Goal: Information Seeking & Learning: Learn about a topic

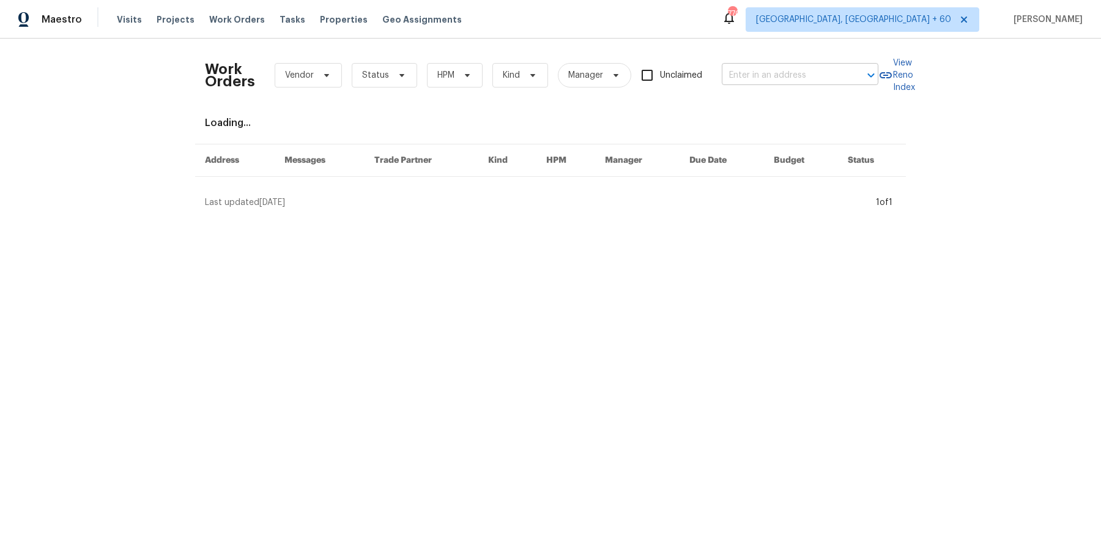
click at [770, 75] on input "text" at bounding box center [783, 75] width 122 height 19
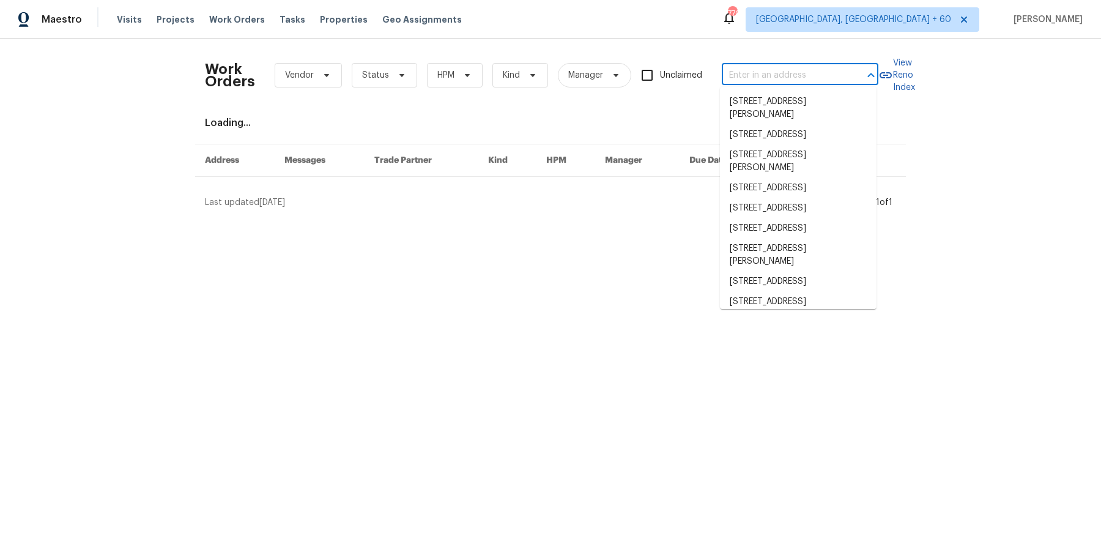
paste input "4520 51st St #11, San Diego, CA 92115"
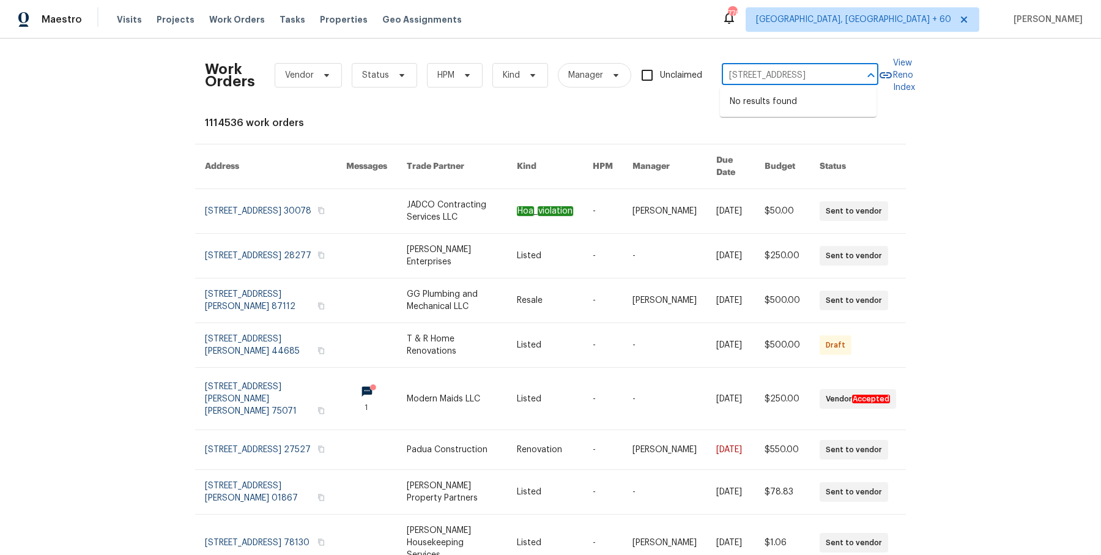
scroll to position [0, 34]
drag, startPoint x: 745, startPoint y: 74, endPoint x: 841, endPoint y: 78, distance: 95.5
click at [841, 78] on input "4520 51st St #11, San Diego, CA 92115" at bounding box center [783, 75] width 122 height 19
type input "4520 51st St"
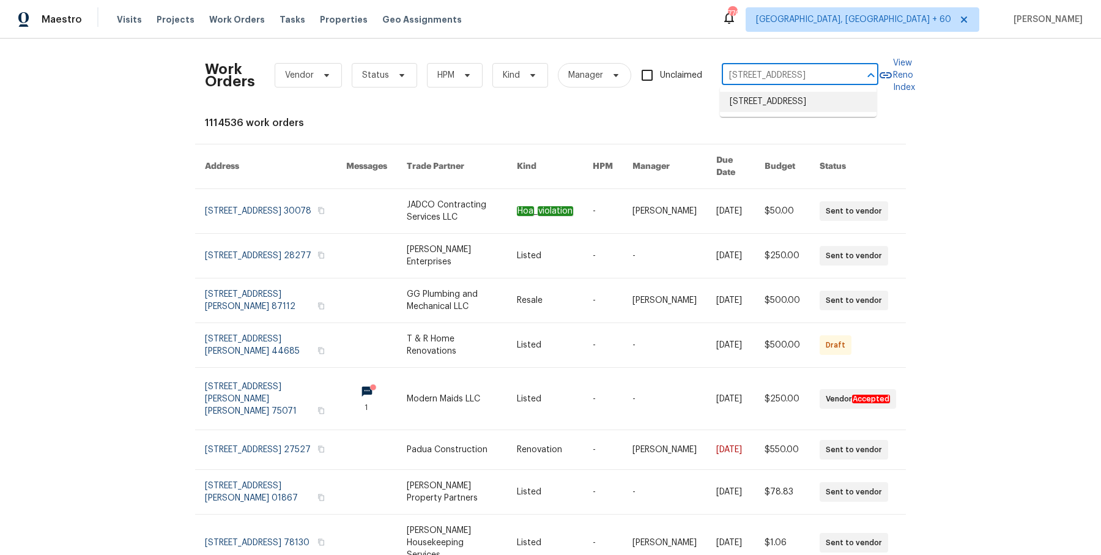
click at [825, 106] on li "4520 51st St Apt 11, San Diego, CA 92115" at bounding box center [798, 102] width 157 height 20
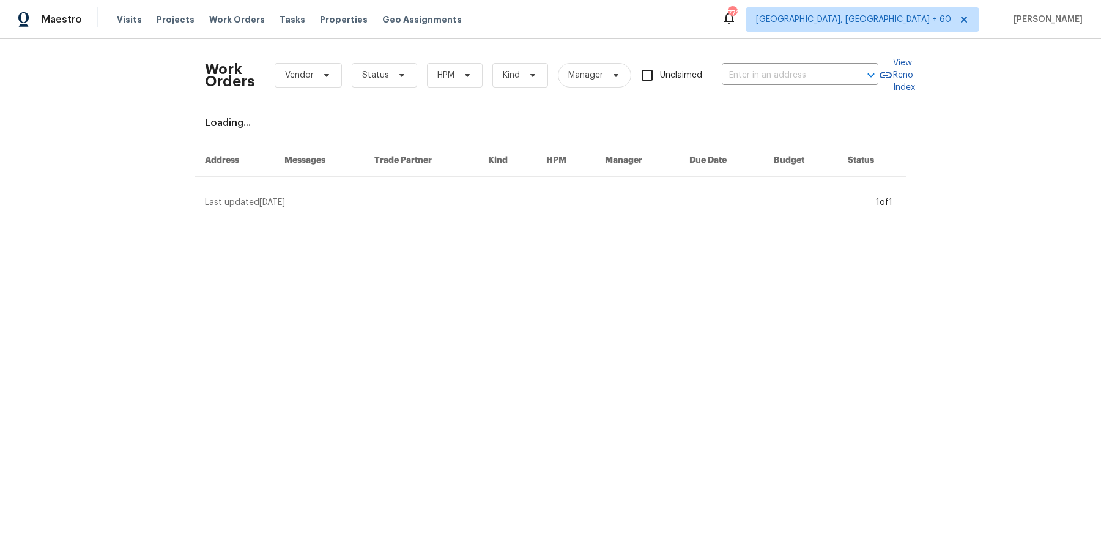
type input "4520 51st St Apt 11, San Diego, CA 92115"
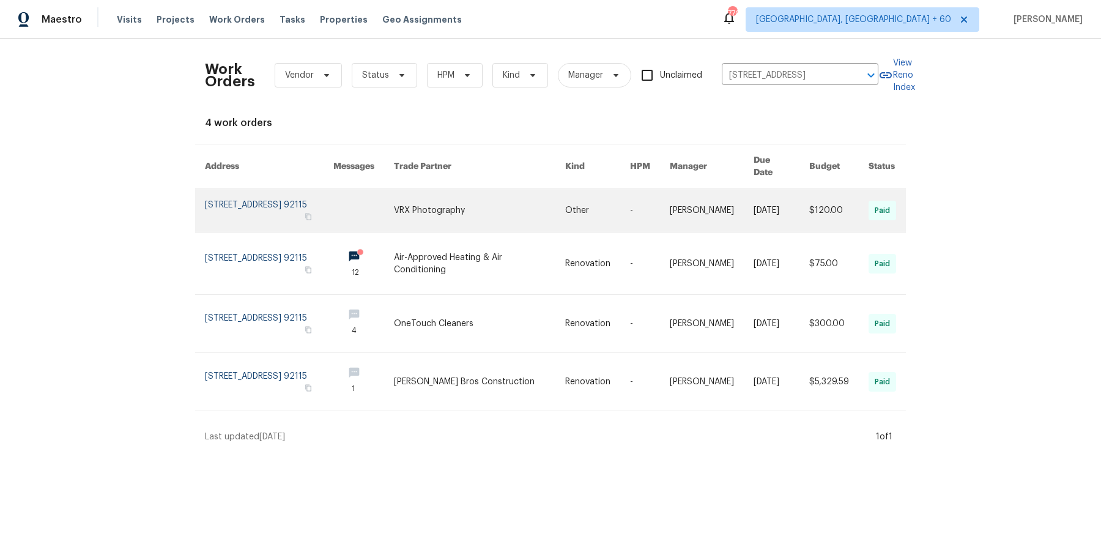
click at [729, 216] on link at bounding box center [712, 210] width 84 height 43
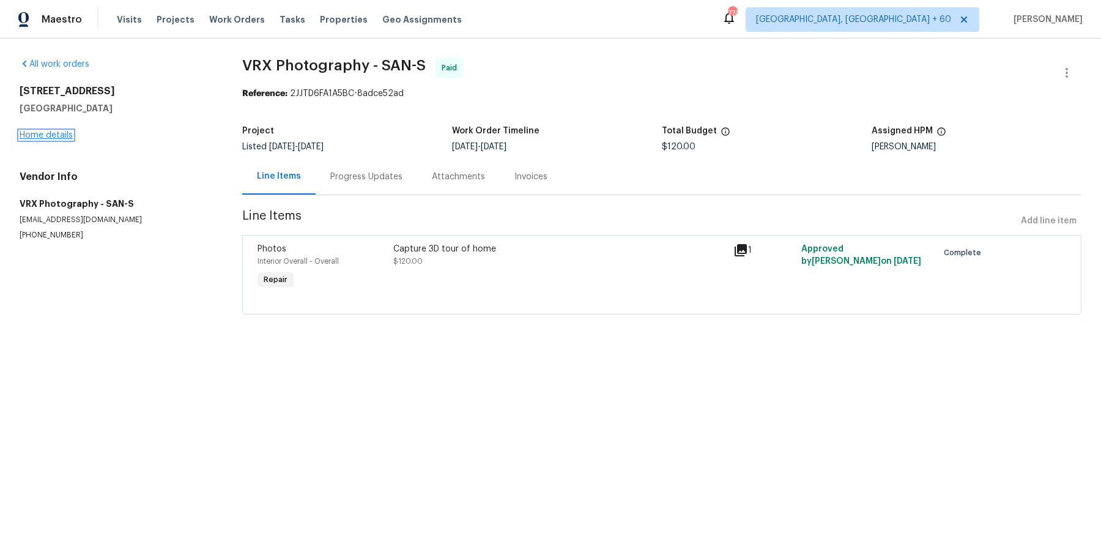
click at [67, 133] on link "Home details" at bounding box center [46, 135] width 53 height 9
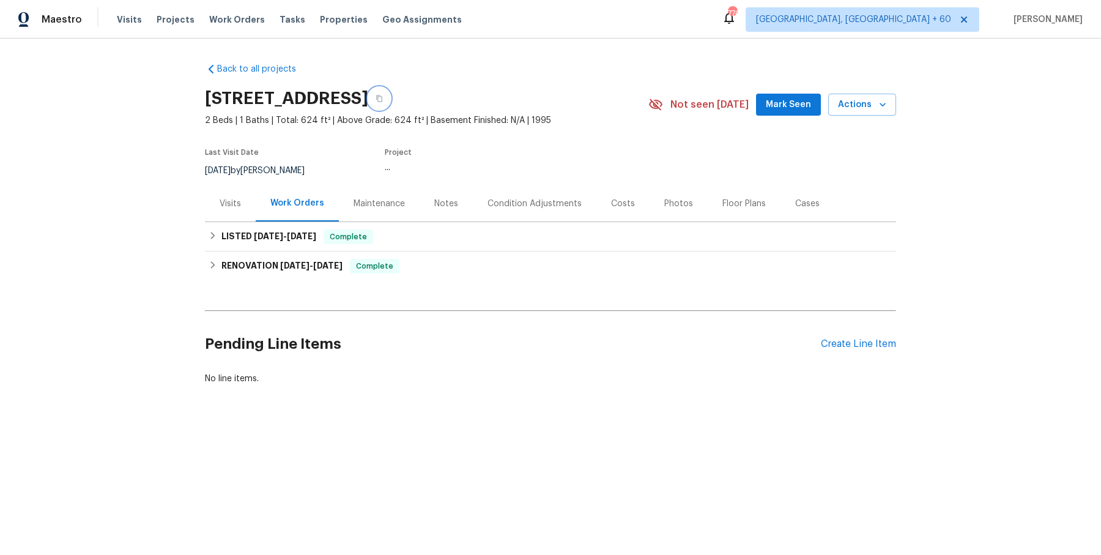
click at [390, 94] on button "button" at bounding box center [379, 98] width 22 height 22
click at [226, 21] on span "Work Orders" at bounding box center [237, 19] width 56 height 12
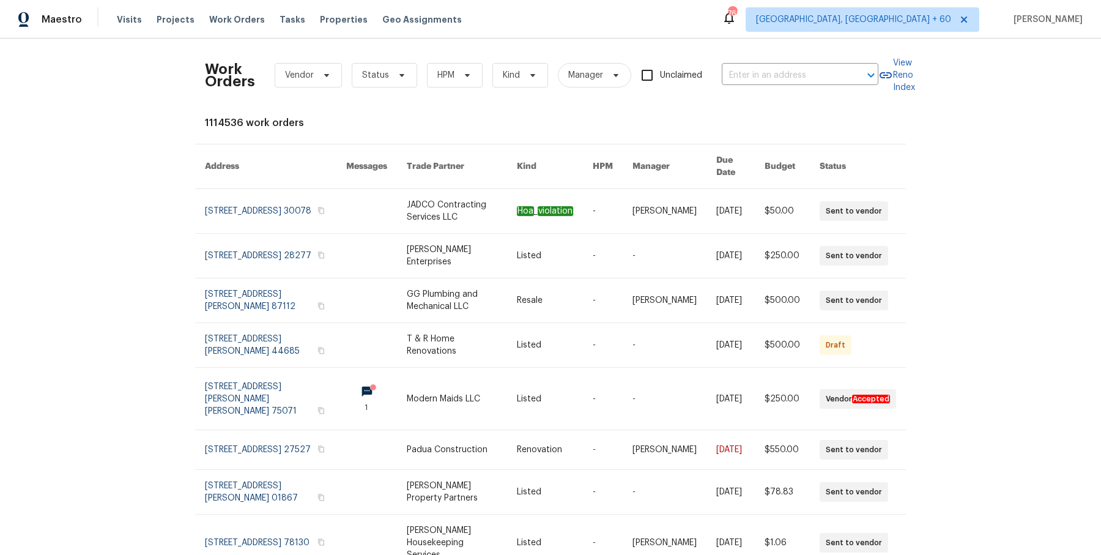
click at [803, 87] on div "Work Orders Vendor Status HPM Kind Manager Unclaimed ​" at bounding box center [541, 75] width 673 height 54
click at [805, 84] on input "text" at bounding box center [783, 75] width 122 height 19
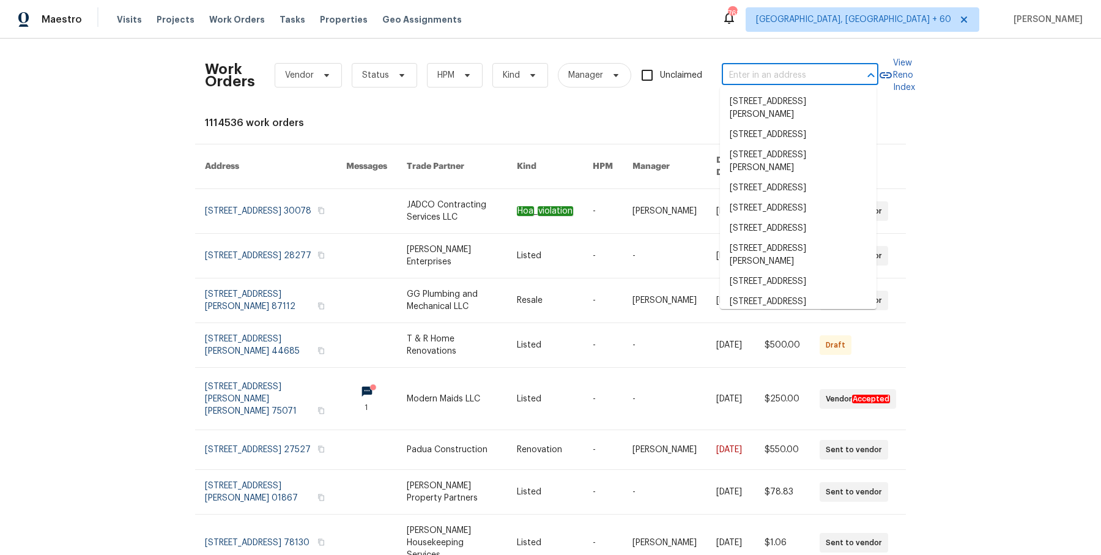
paste input "1524 89th Ave NE Blaine, MN 55449"
type input "1524 89th Ave NE Blaine, MN 55449"
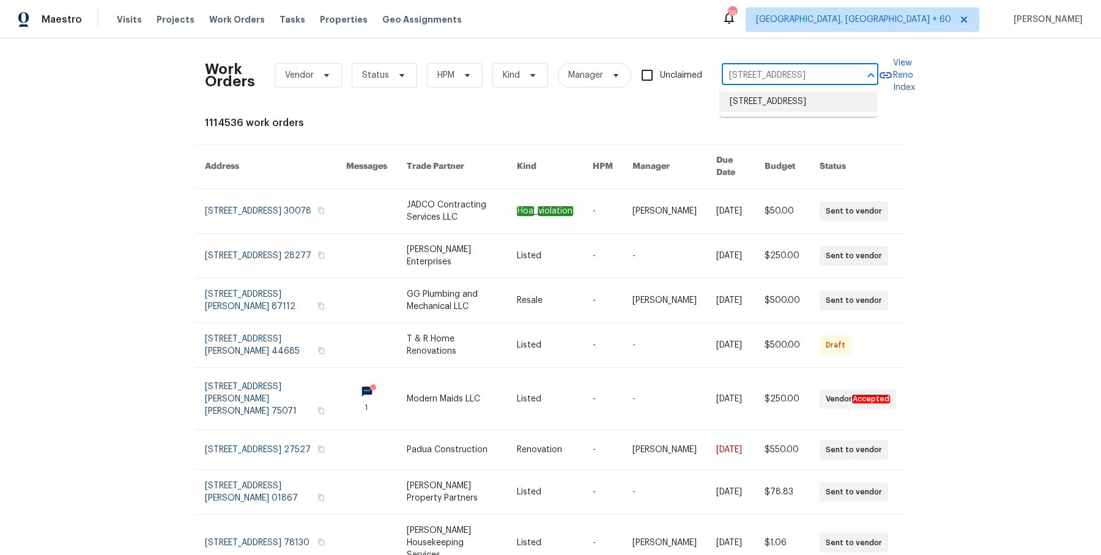
click at [776, 110] on li "1524 89th Ave NE, Blaine, MN 55449" at bounding box center [798, 102] width 157 height 20
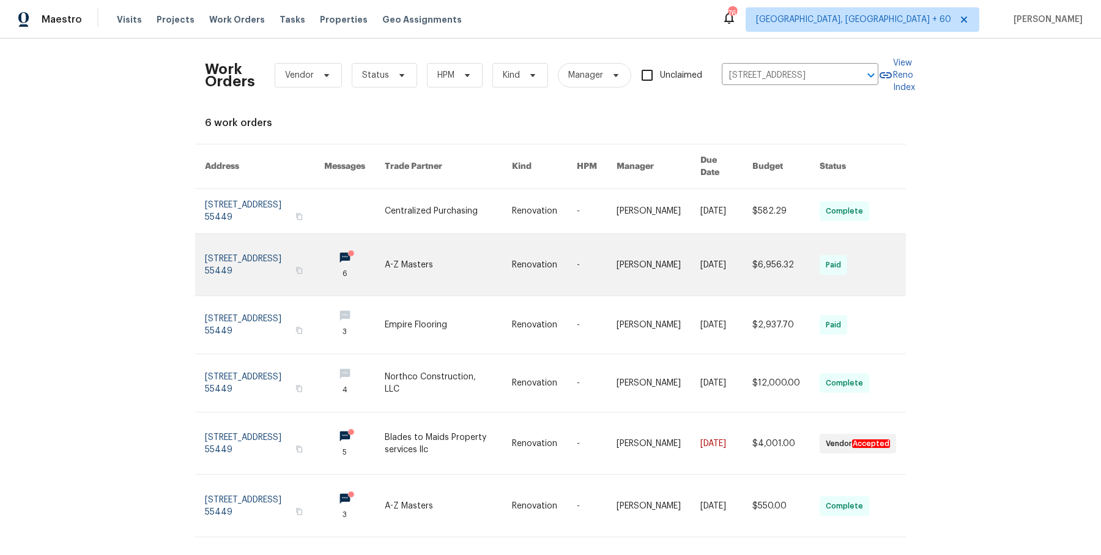
click at [690, 242] on td "7/2/2025" at bounding box center [716, 265] width 52 height 62
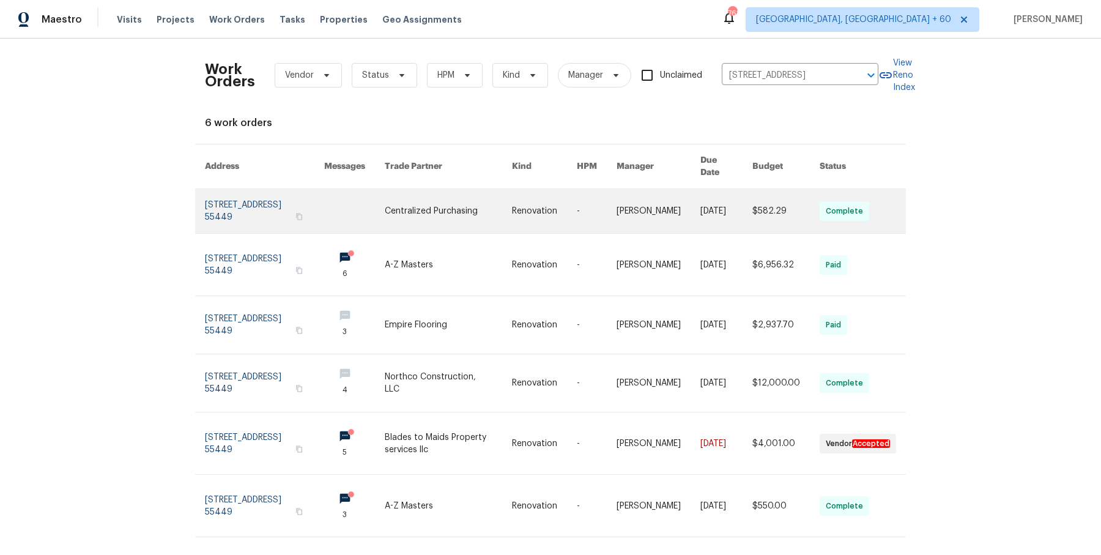
click at [693, 208] on td "6/19/2025" at bounding box center [716, 211] width 52 height 45
click at [450, 193] on link at bounding box center [448, 211] width 127 height 44
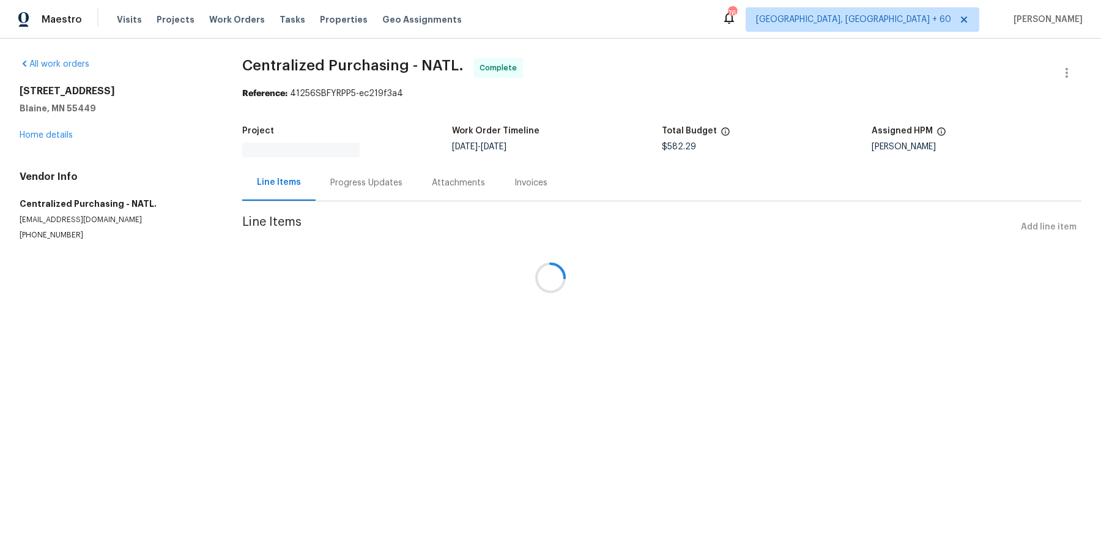
click at [48, 145] on div at bounding box center [550, 277] width 1101 height 555
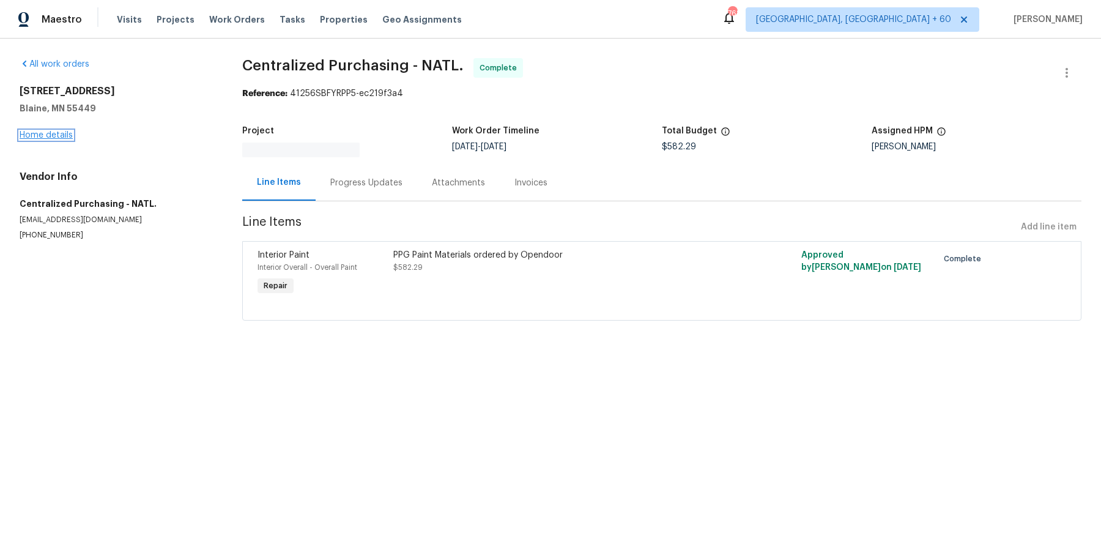
click at [59, 135] on link "Home details" at bounding box center [46, 135] width 53 height 9
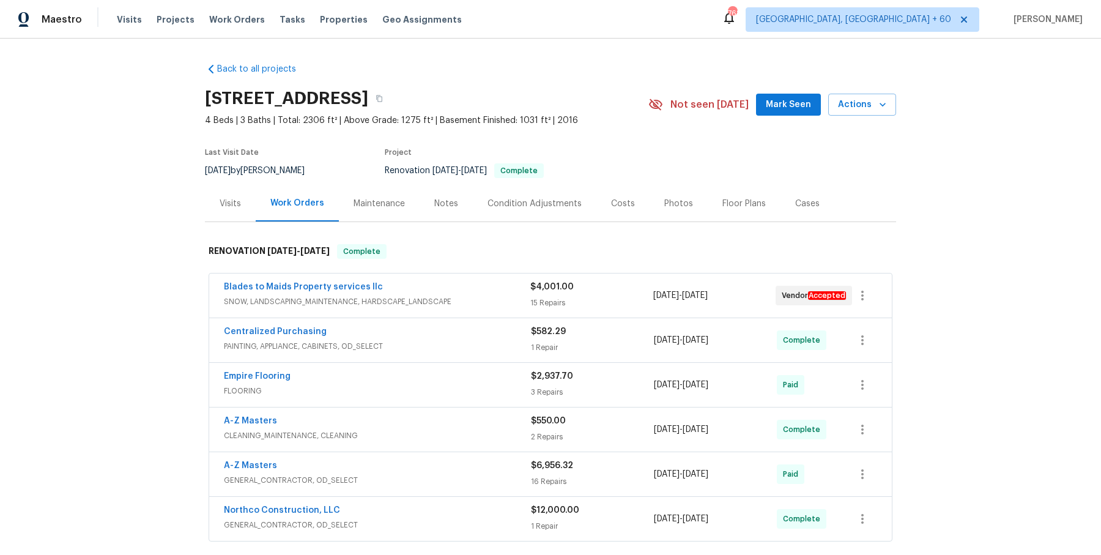
click at [397, 297] on span "SNOW, LANDSCAPING_MAINTENANCE, HARDSCAPE_LANDSCAPE" at bounding box center [377, 301] width 306 height 12
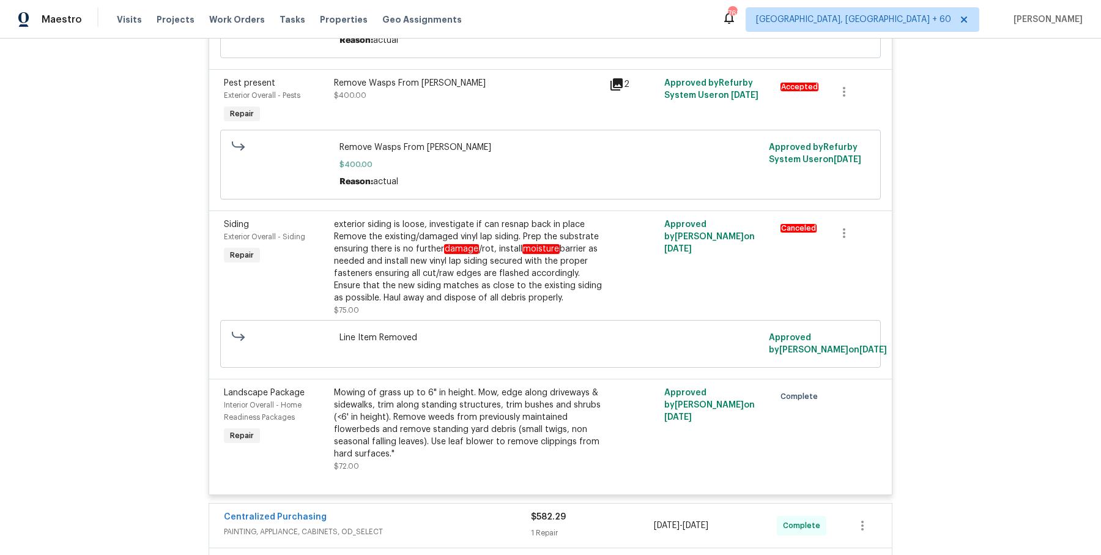
scroll to position [2119, 0]
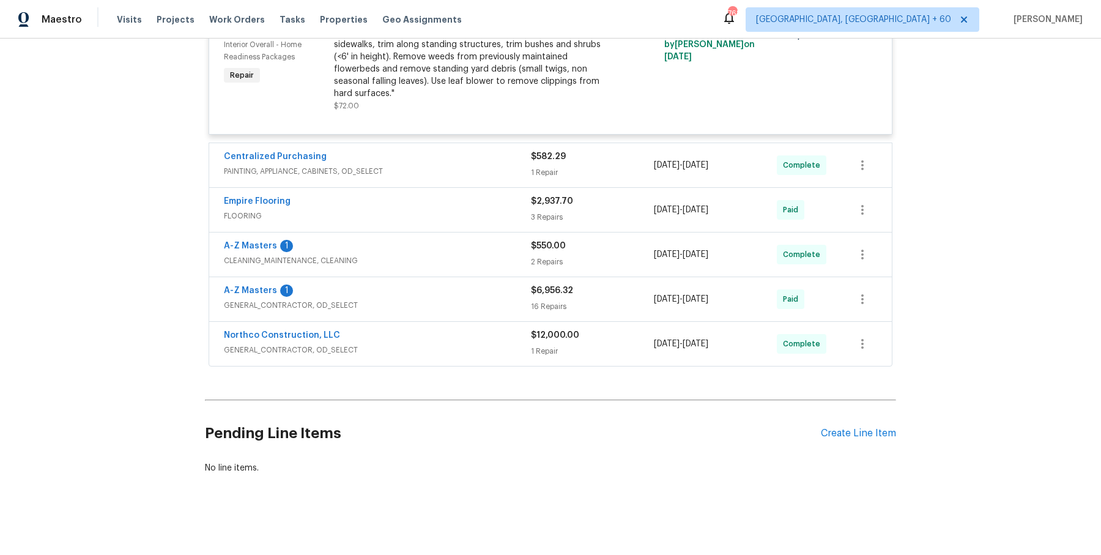
click at [478, 166] on span "PAINTING, APPLIANCE, CABINETS, OD_SELECT" at bounding box center [377, 171] width 307 height 12
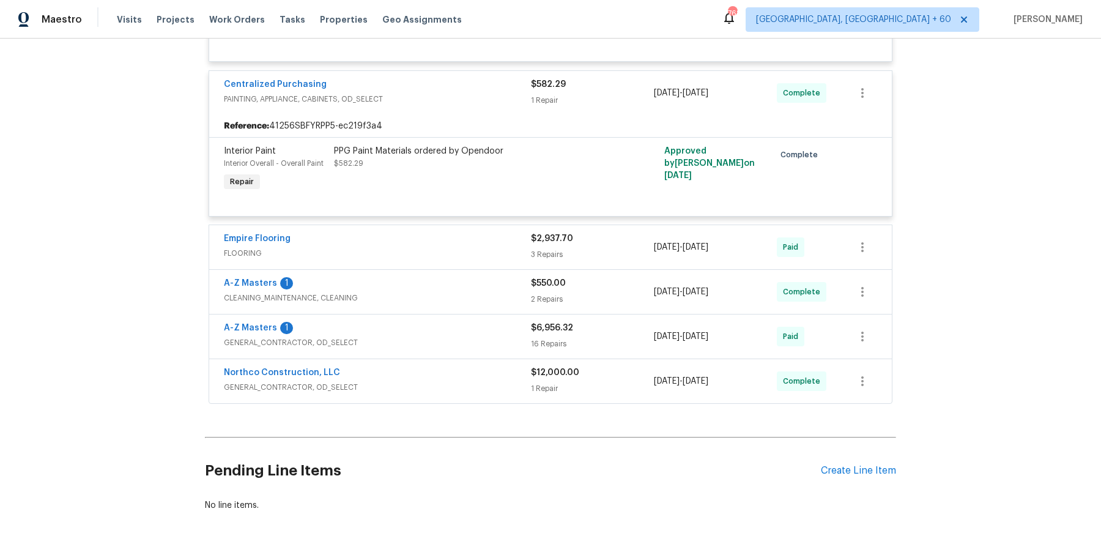
scroll to position [2229, 0]
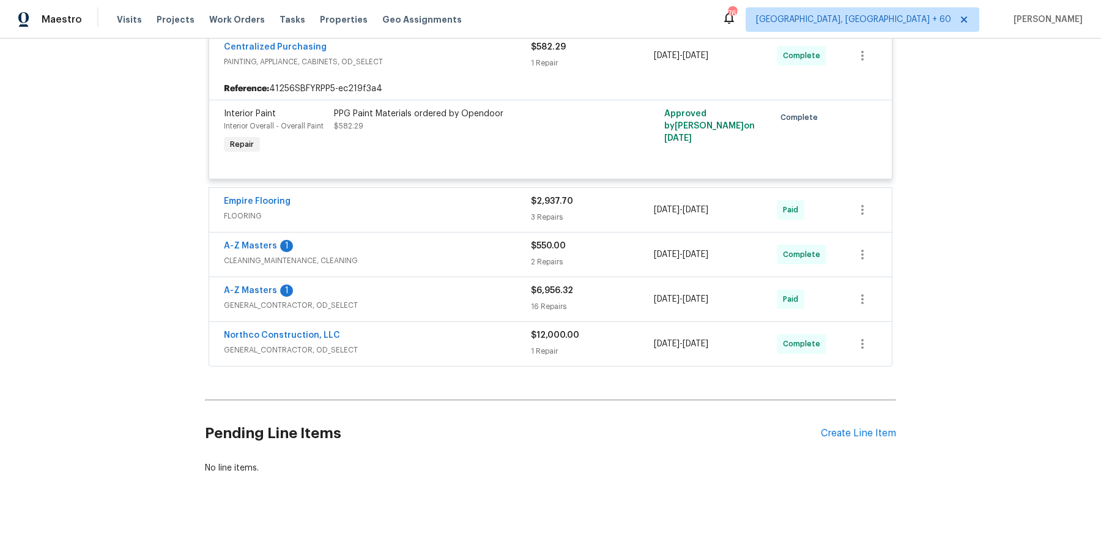
click at [480, 215] on span "FLOORING" at bounding box center [377, 216] width 307 height 12
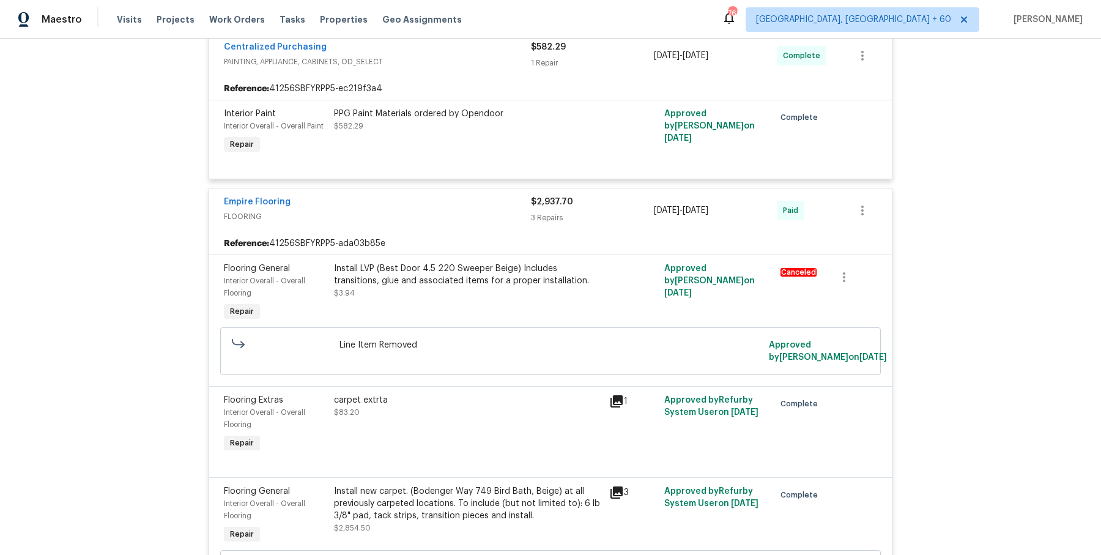
scroll to position [2650, 0]
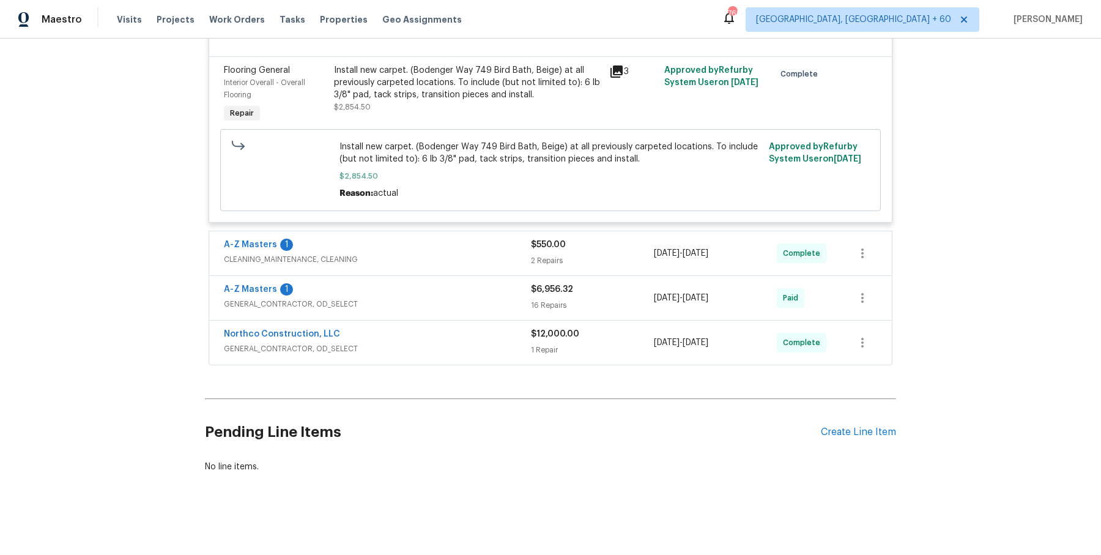
click at [484, 273] on div "A-Z Masters 1 CLEANING_MAINTENANCE, CLEANING $550.00 2 Repairs 6/20/2025 - 8/7/…" at bounding box center [550, 253] width 682 height 44
click at [488, 255] on span "CLEANING_MAINTENANCE, CLEANING" at bounding box center [377, 259] width 307 height 12
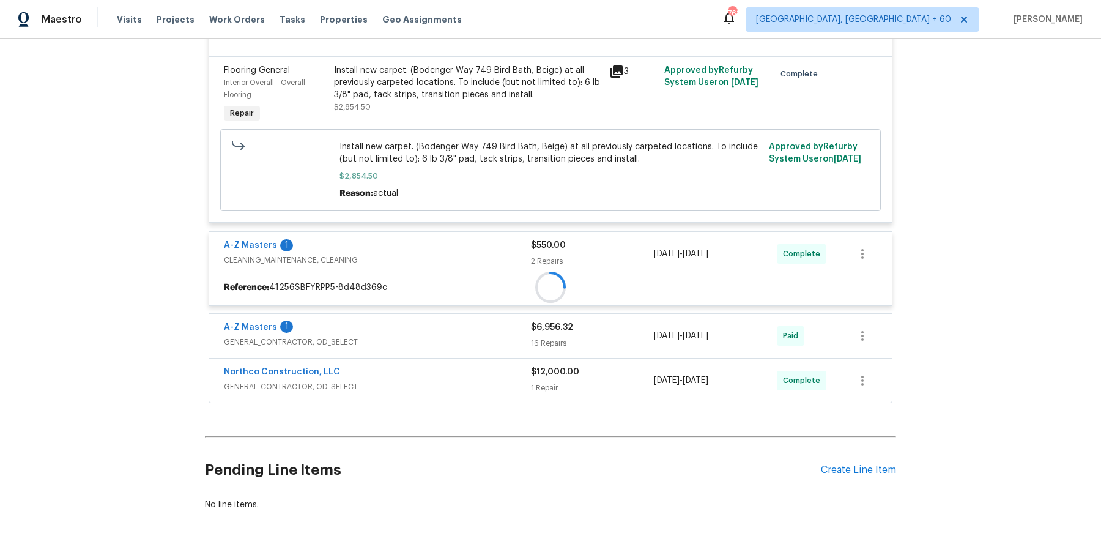
scroll to position [2689, 0]
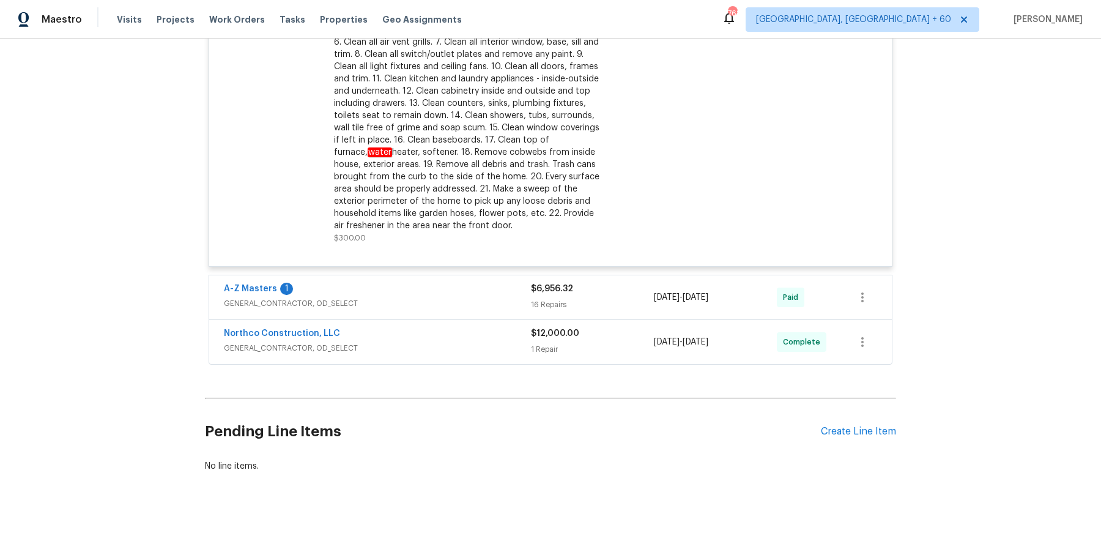
click at [477, 296] on div "A-Z Masters 1" at bounding box center [377, 289] width 307 height 15
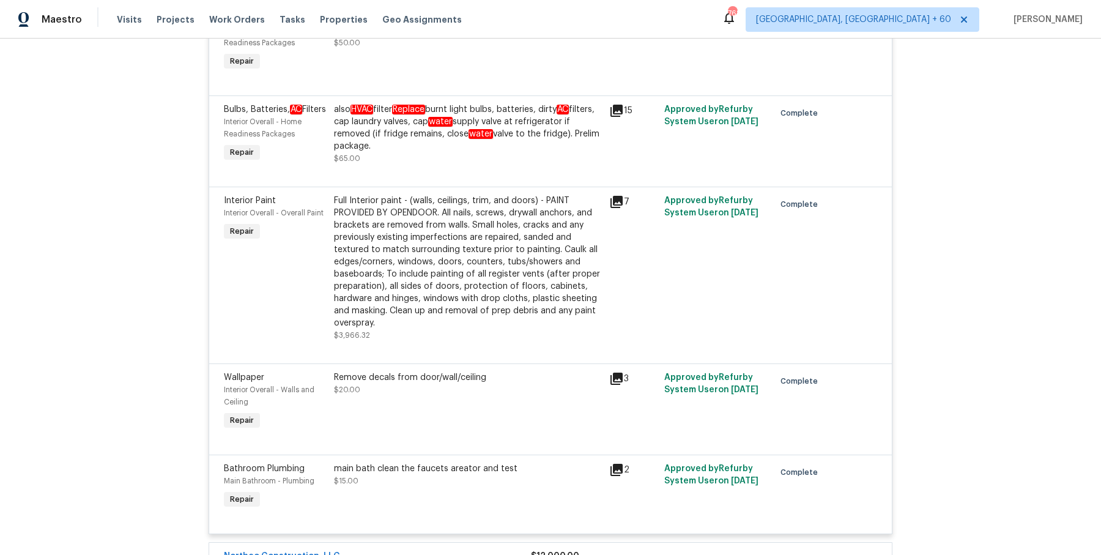
scroll to position [4837, 0]
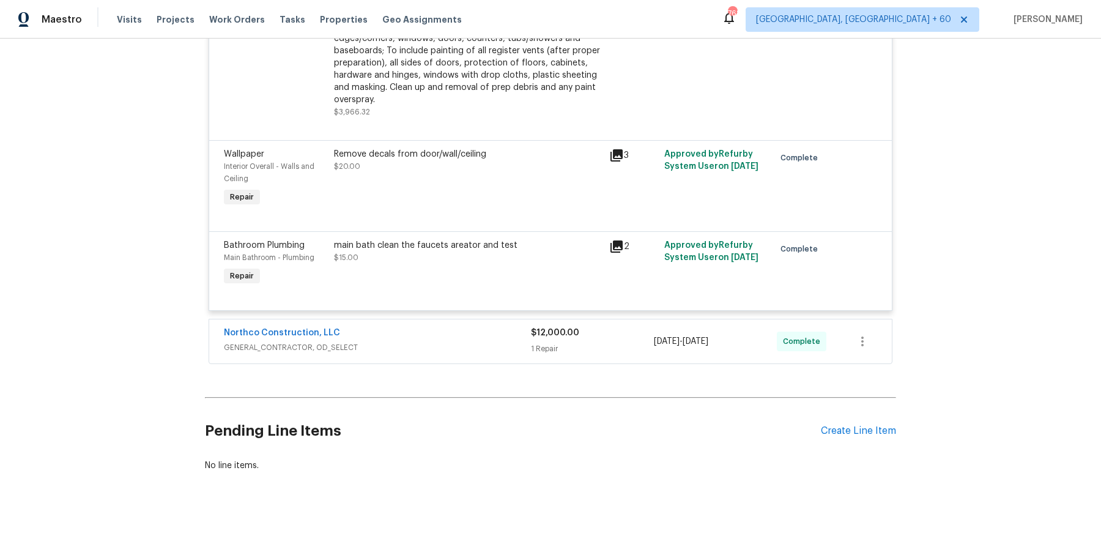
click at [470, 338] on div "Northco Construction, LLC" at bounding box center [377, 334] width 307 height 15
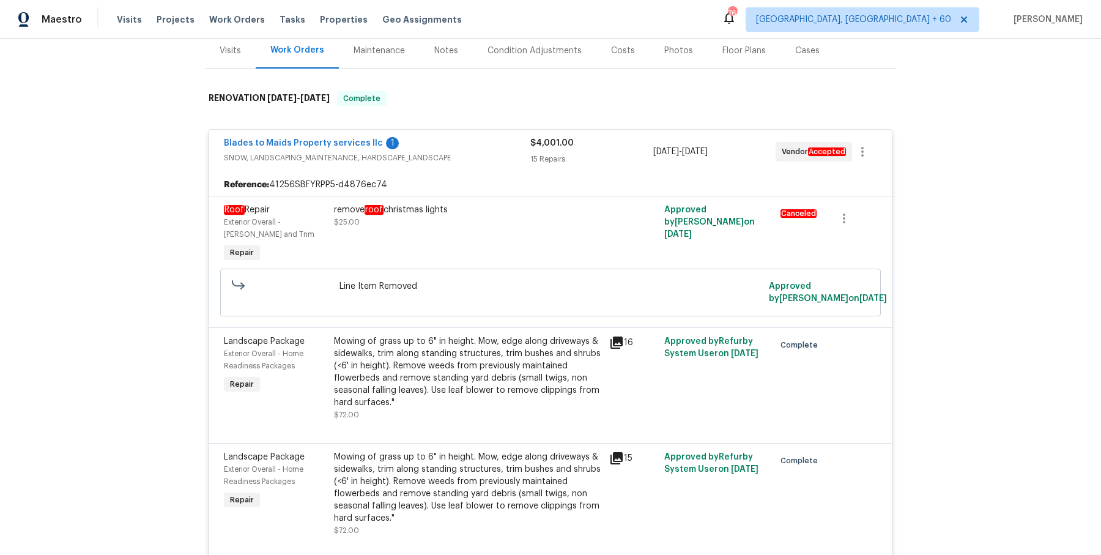
scroll to position [0, 0]
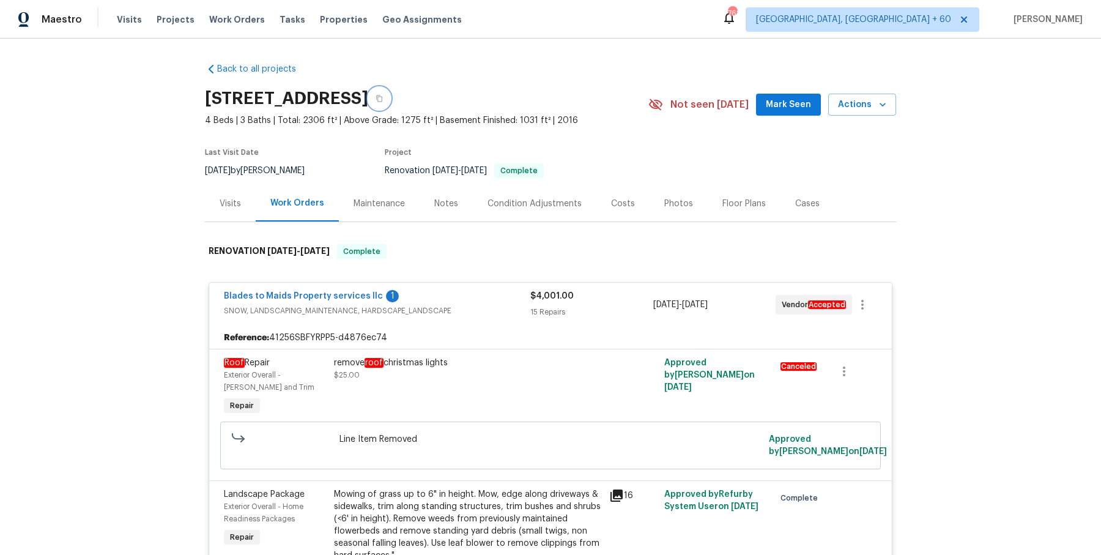
click at [390, 101] on button "button" at bounding box center [379, 98] width 22 height 22
click at [390, 102] on button "button" at bounding box center [379, 98] width 22 height 22
click at [390, 100] on button "button" at bounding box center [379, 98] width 22 height 22
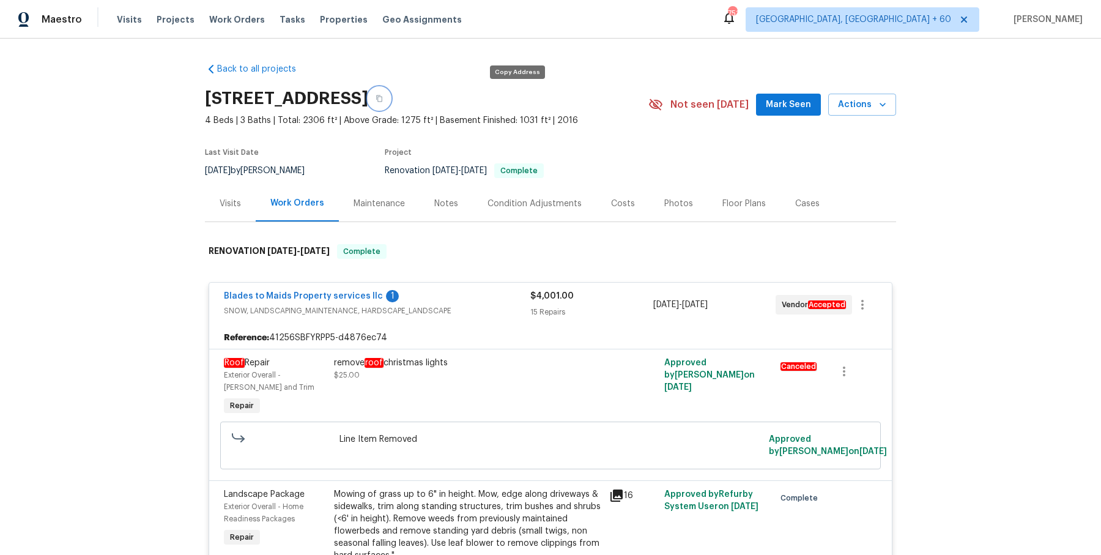
click at [390, 100] on button "button" at bounding box center [379, 98] width 22 height 22
click at [390, 106] on button "button" at bounding box center [379, 98] width 22 height 22
click at [390, 103] on button "button" at bounding box center [379, 98] width 22 height 22
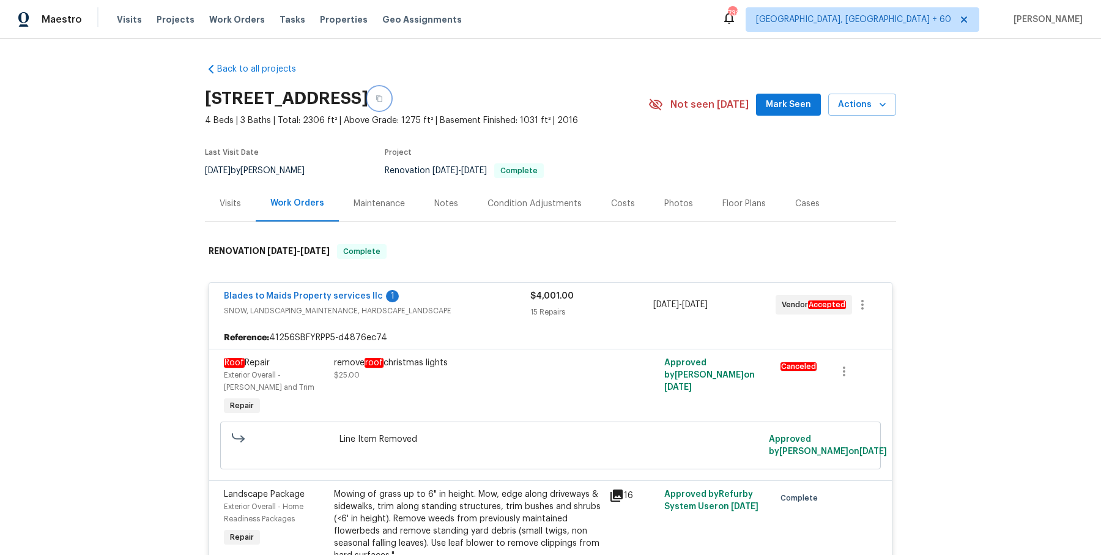
click at [390, 92] on button "button" at bounding box center [379, 98] width 22 height 22
click at [383, 97] on icon "button" at bounding box center [378, 98] width 7 height 7
click at [509, 117] on span "4 Beds | 3 Baths | Total: 2306 ft² | Above Grade: 1275 ft² | Basement Finished:…" at bounding box center [426, 120] width 443 height 12
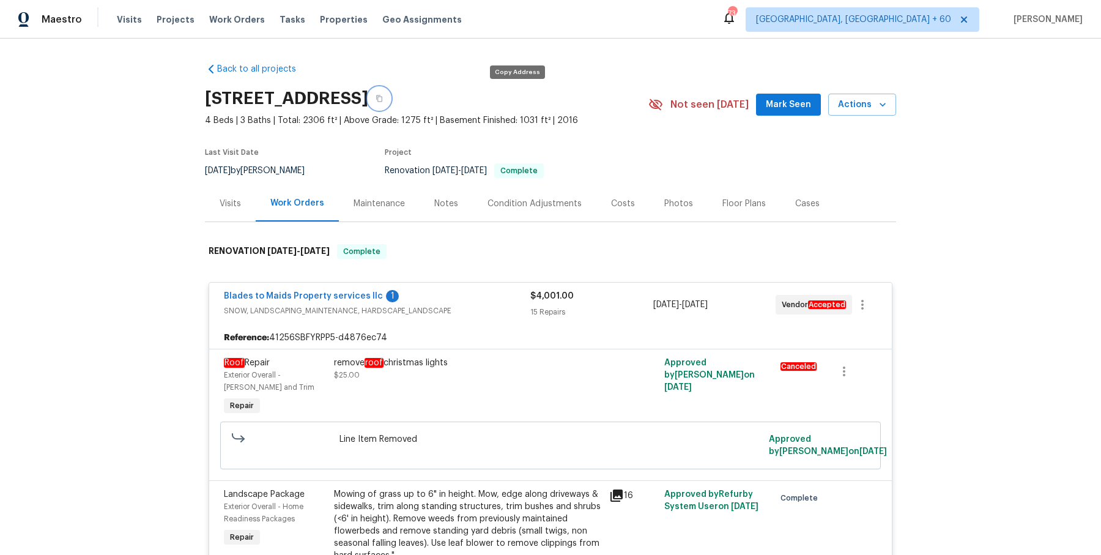
click at [390, 103] on button "button" at bounding box center [379, 98] width 22 height 22
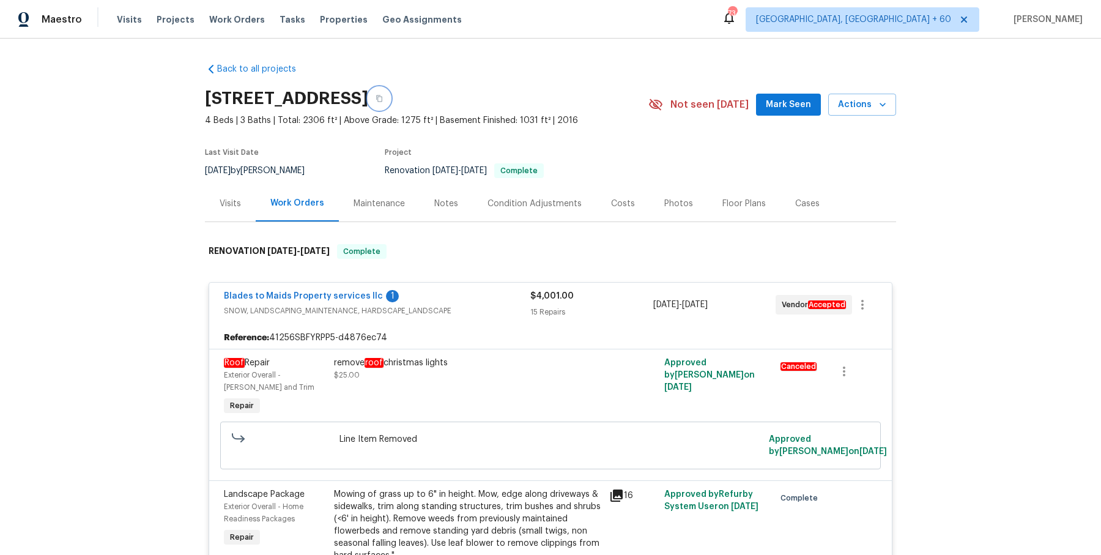
click at [390, 103] on button "button" at bounding box center [379, 98] width 22 height 22
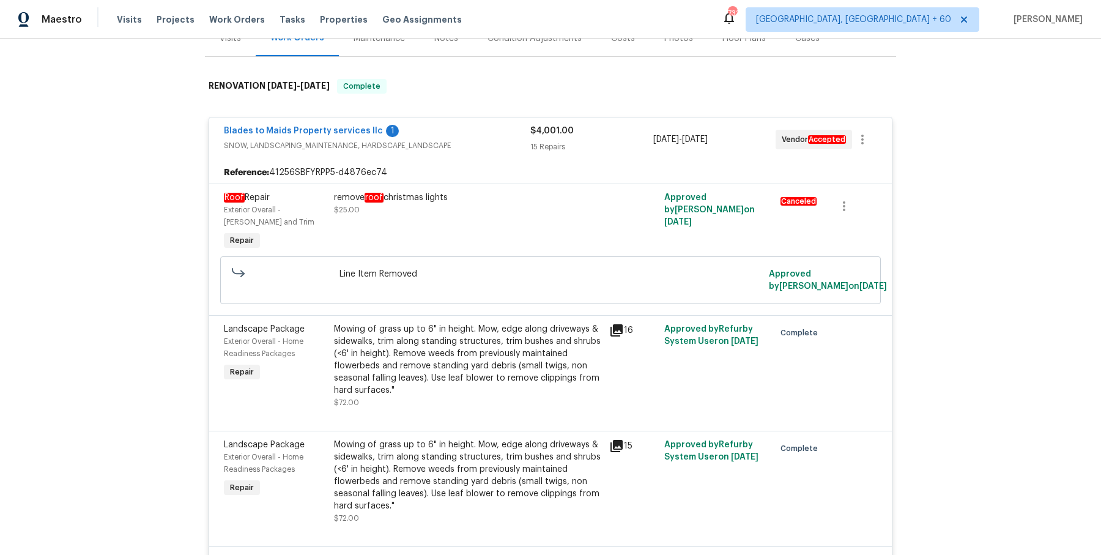
scroll to position [188, 0]
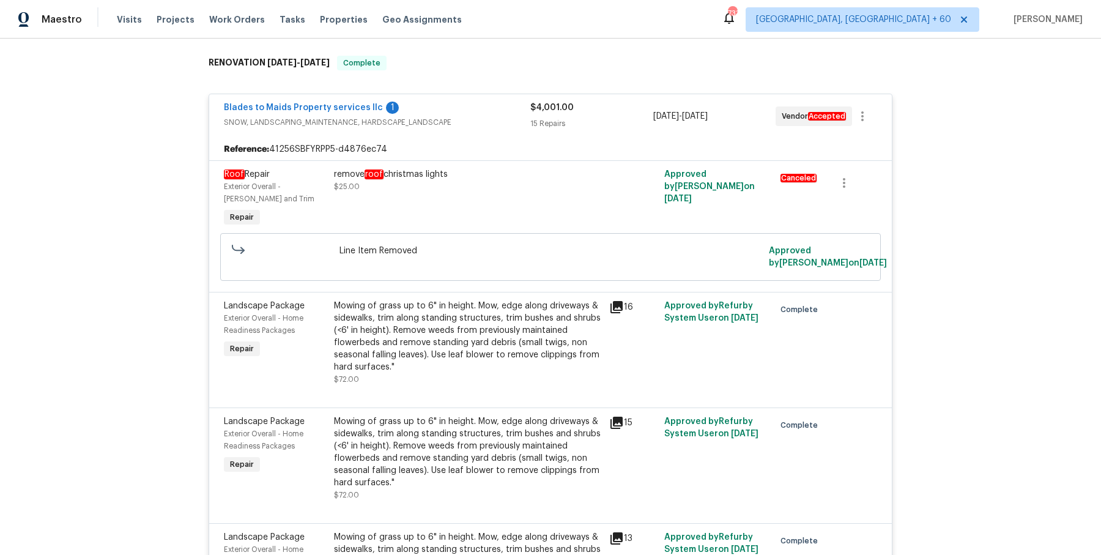
click at [421, 164] on div "remove roof christmas lights $25.00" at bounding box center [467, 198] width 275 height 68
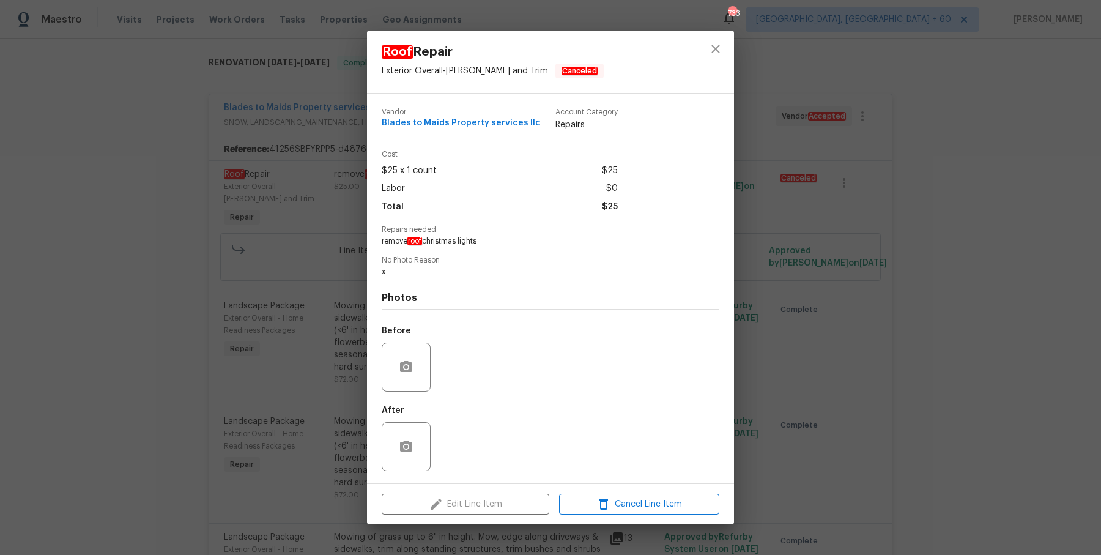
click at [1002, 405] on div "Roof Repair Exterior Overall - Eaves and Trim Canceled Vendor Blades to Maids P…" at bounding box center [550, 277] width 1101 height 555
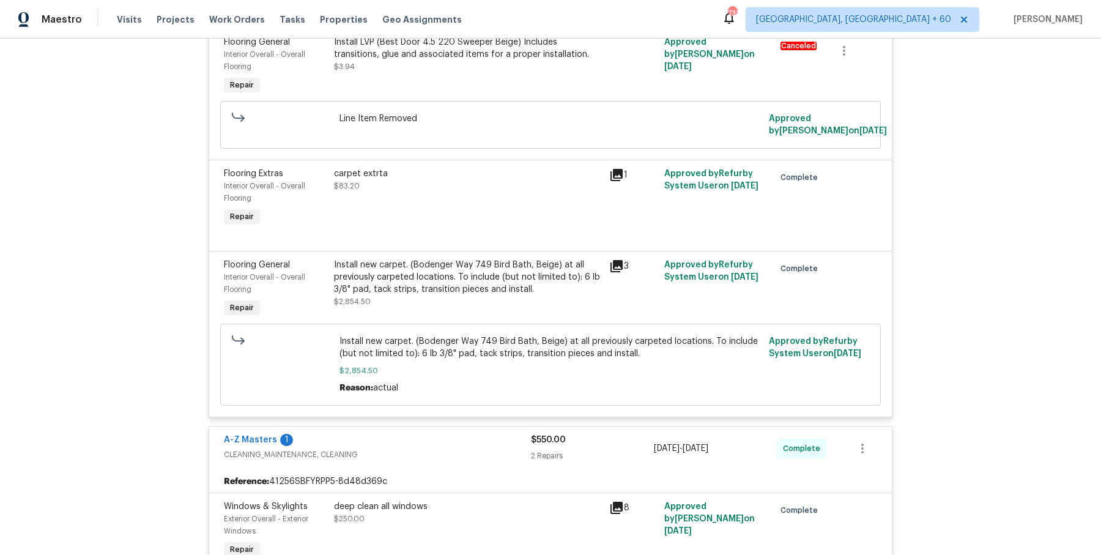
scroll to position [2462, 0]
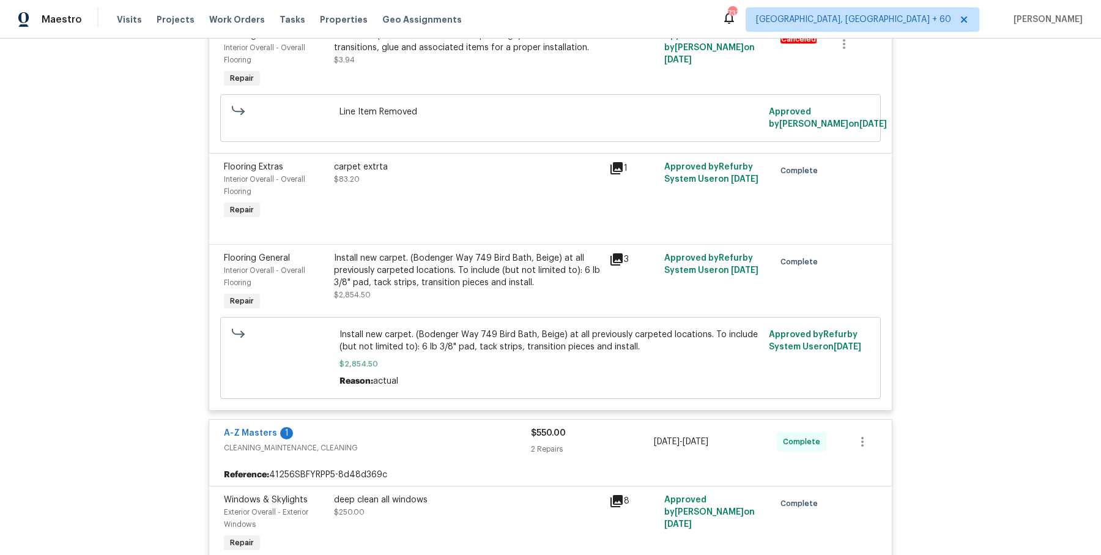
click at [386, 173] on div "carpet extrta $83.20" at bounding box center [468, 173] width 268 height 24
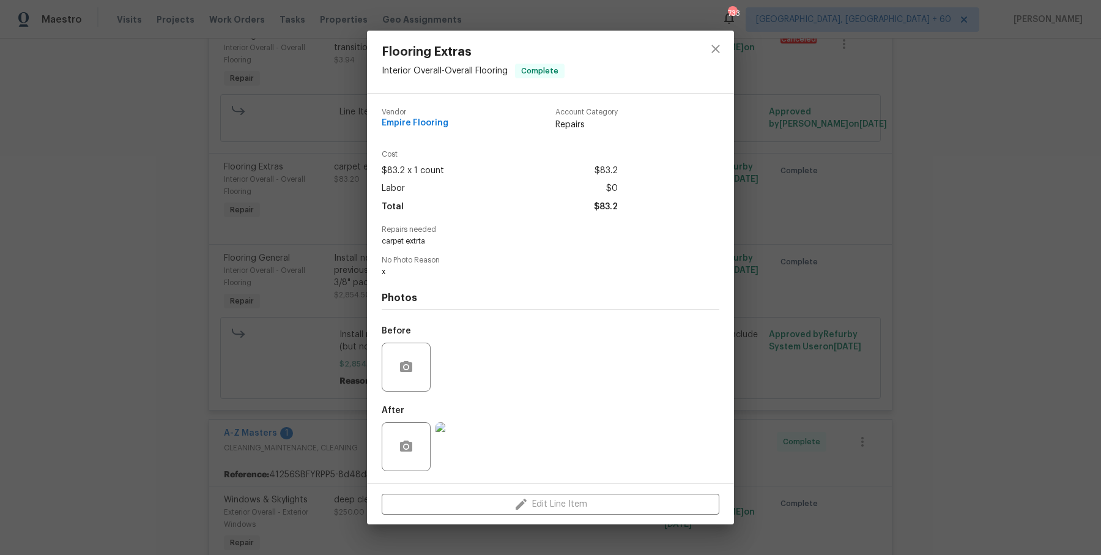
click at [890, 264] on div "Flooring Extras Interior Overall - Overall Flooring Complete Vendor Empire Floo…" at bounding box center [550, 277] width 1101 height 555
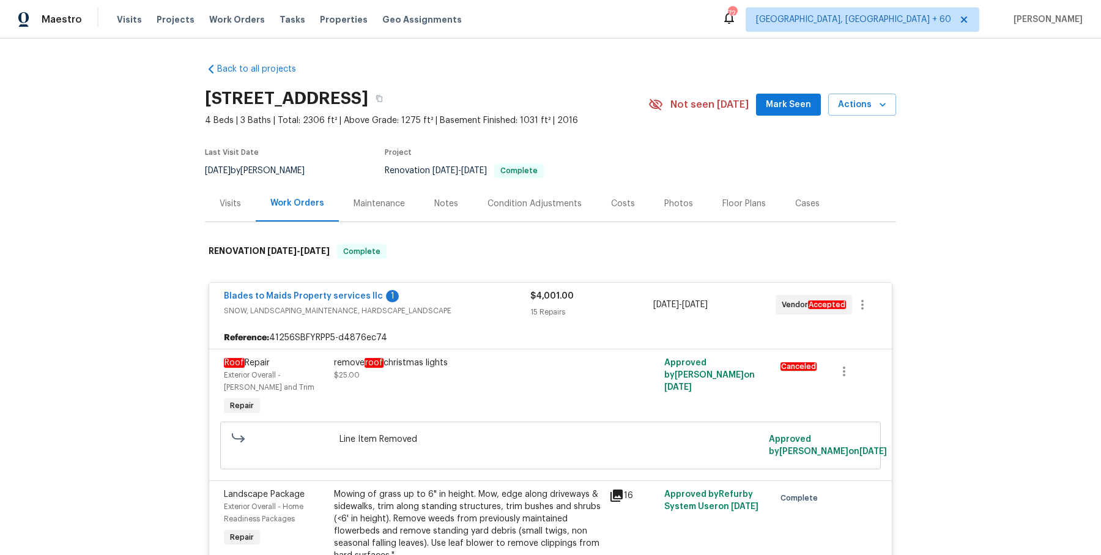
scroll to position [46, 0]
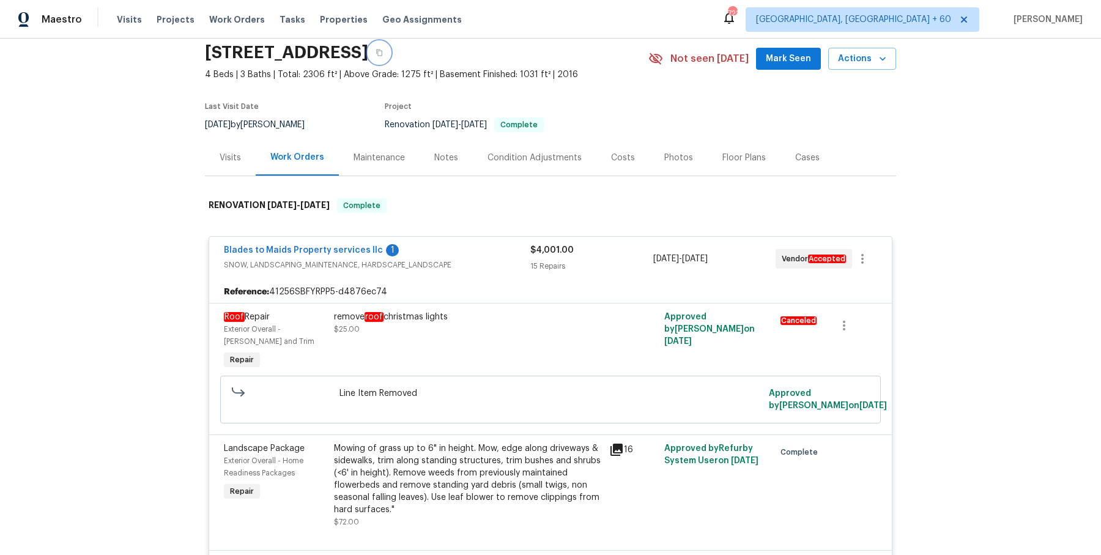
click at [383, 53] on icon "button" at bounding box center [378, 52] width 7 height 7
click at [390, 56] on button "button" at bounding box center [379, 53] width 22 height 22
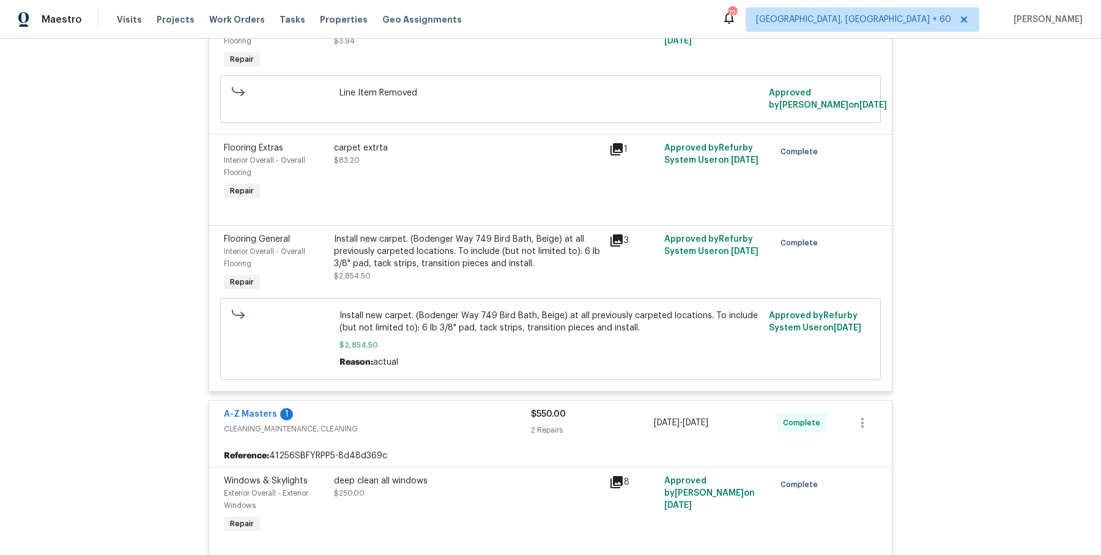
scroll to position [4311, 0]
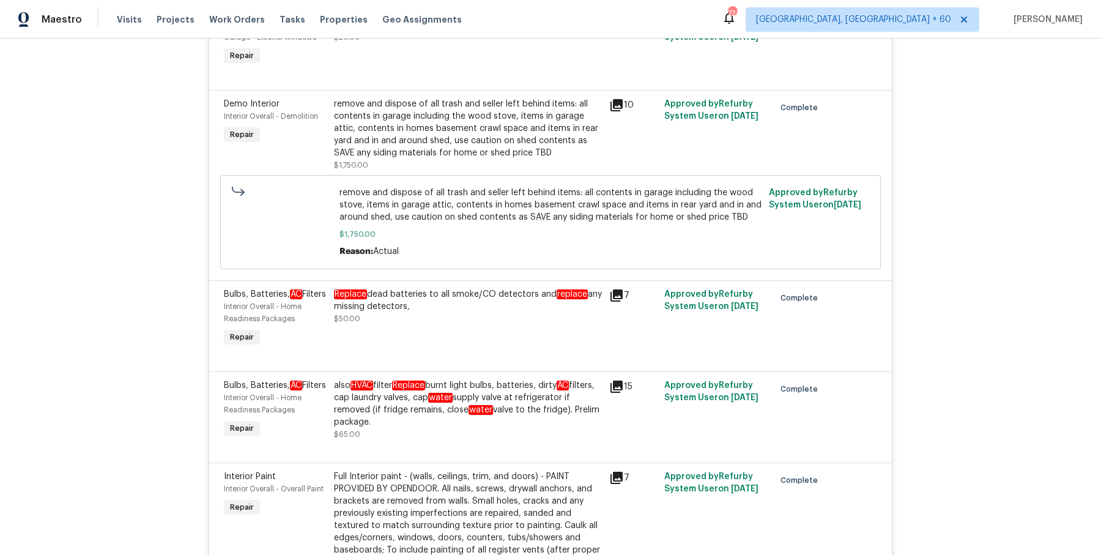
click at [476, 301] on div "Replace dead batteries to all smoke/CO detectors and replace any missing detect…" at bounding box center [468, 300] width 268 height 24
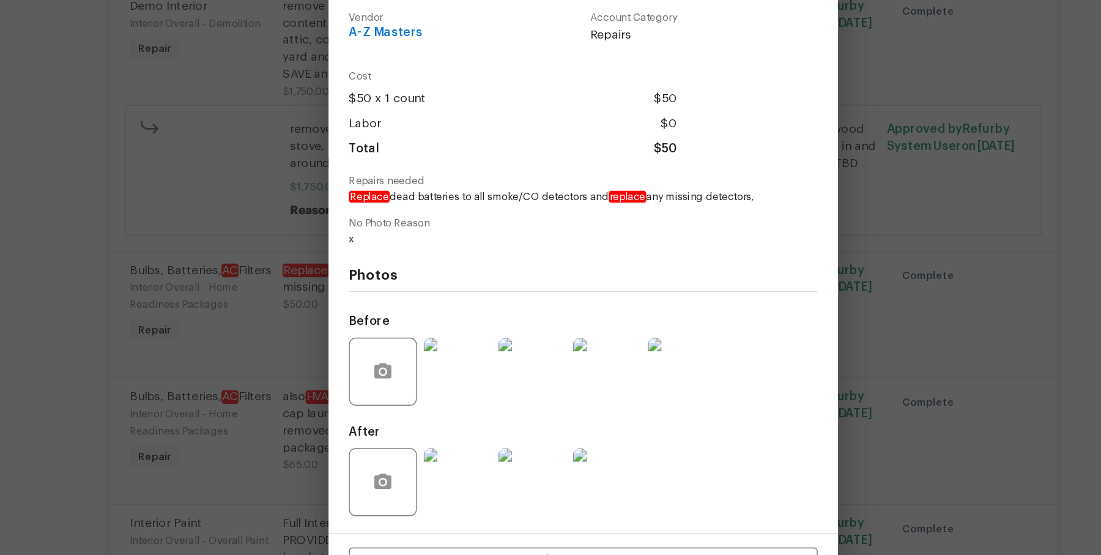
click at [471, 371] on img at bounding box center [459, 366] width 49 height 49
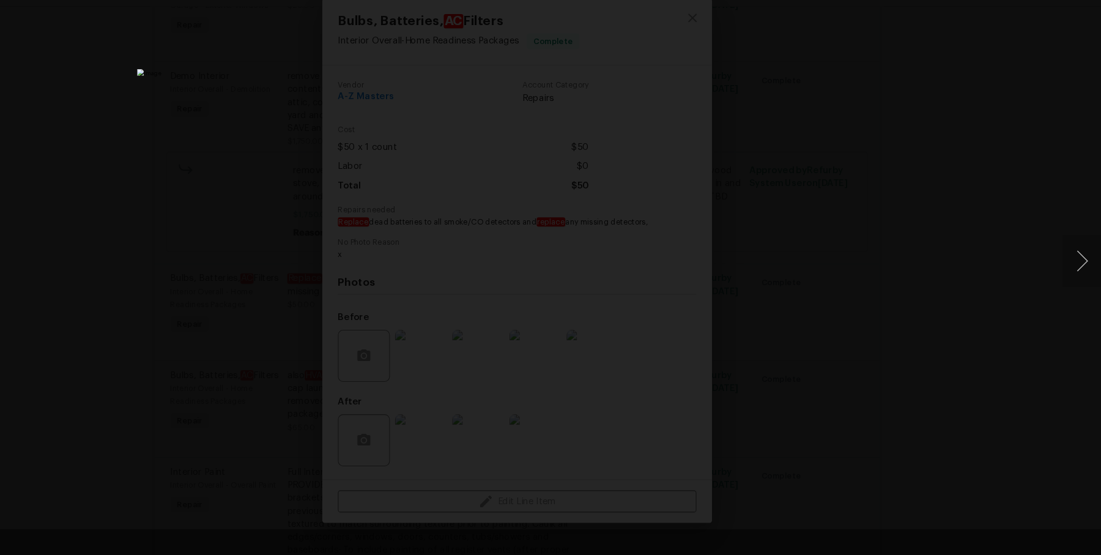
scroll to position [0, 0]
click at [961, 177] on div "Lightbox" at bounding box center [550, 277] width 1101 height 555
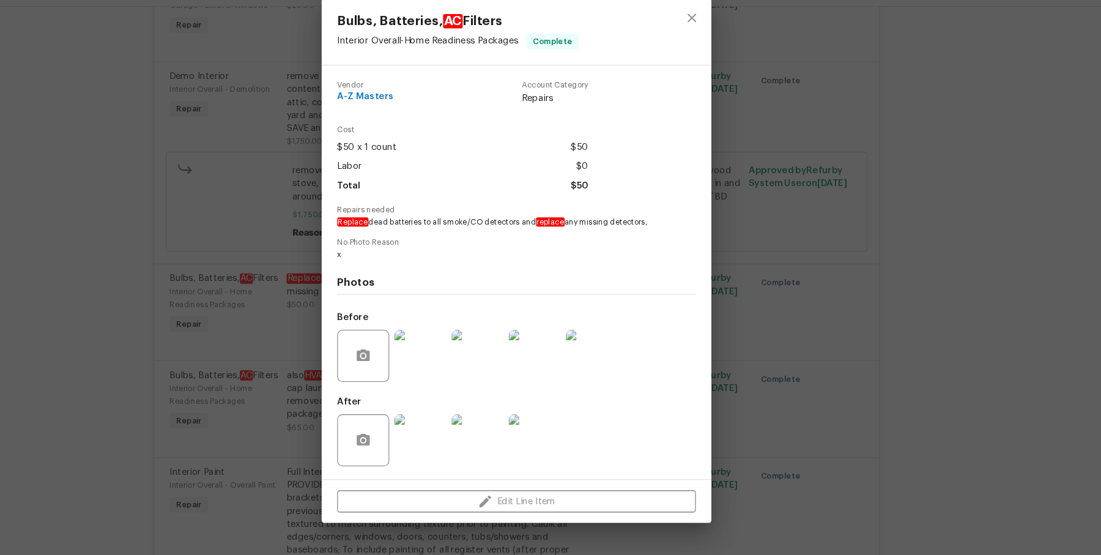
click at [961, 177] on div "Bulbs, Batteries, AC Filters Interior Overall - Home Readiness Packages Complet…" at bounding box center [550, 277] width 1101 height 555
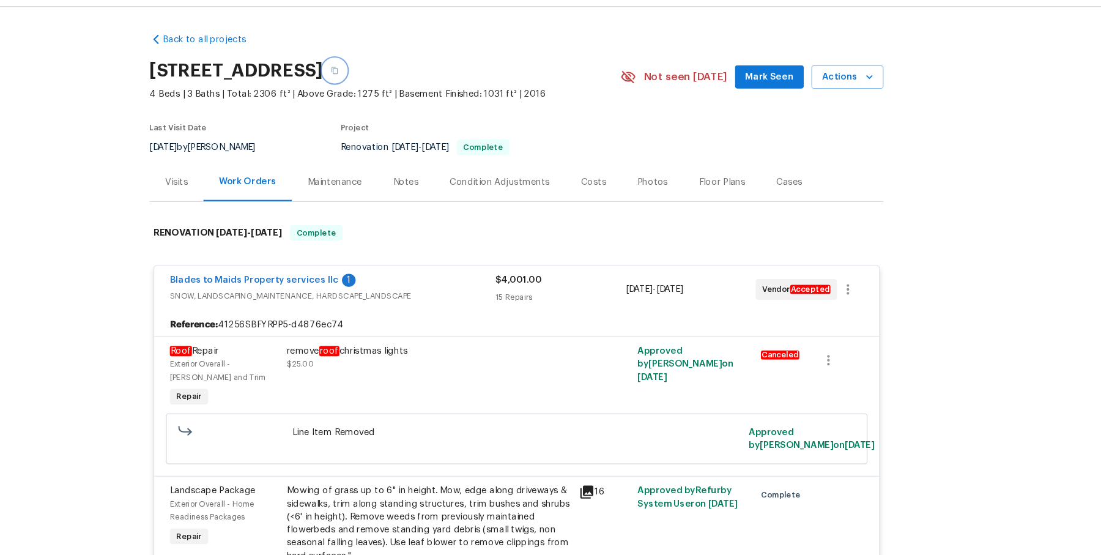
click at [390, 87] on button "button" at bounding box center [379, 98] width 22 height 22
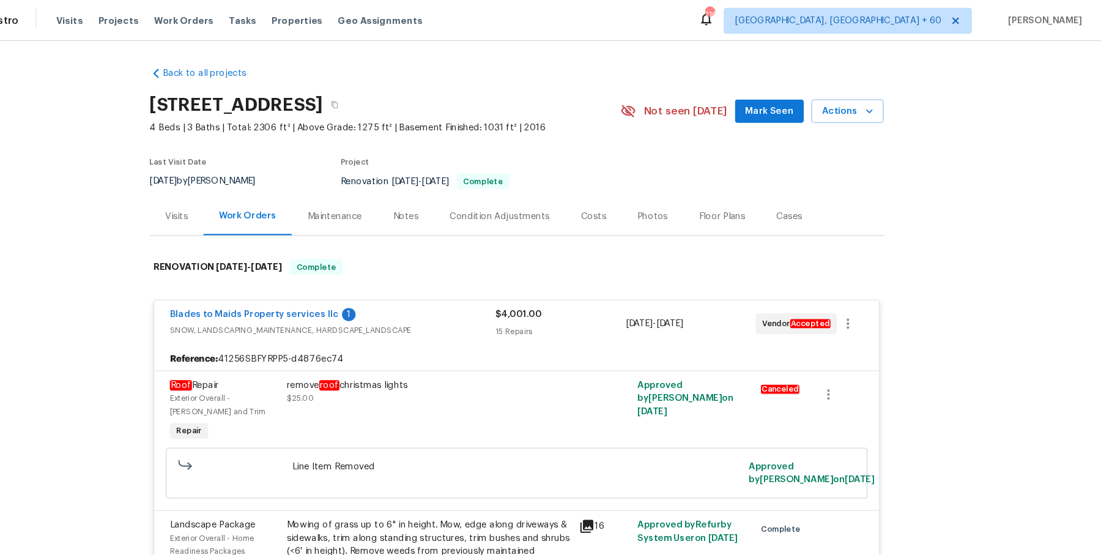
click at [243, 28] on div "Visits Projects Work Orders Tasks Properties Geo Assignments" at bounding box center [297, 19] width 360 height 24
click at [243, 21] on span "Work Orders" at bounding box center [237, 19] width 56 height 12
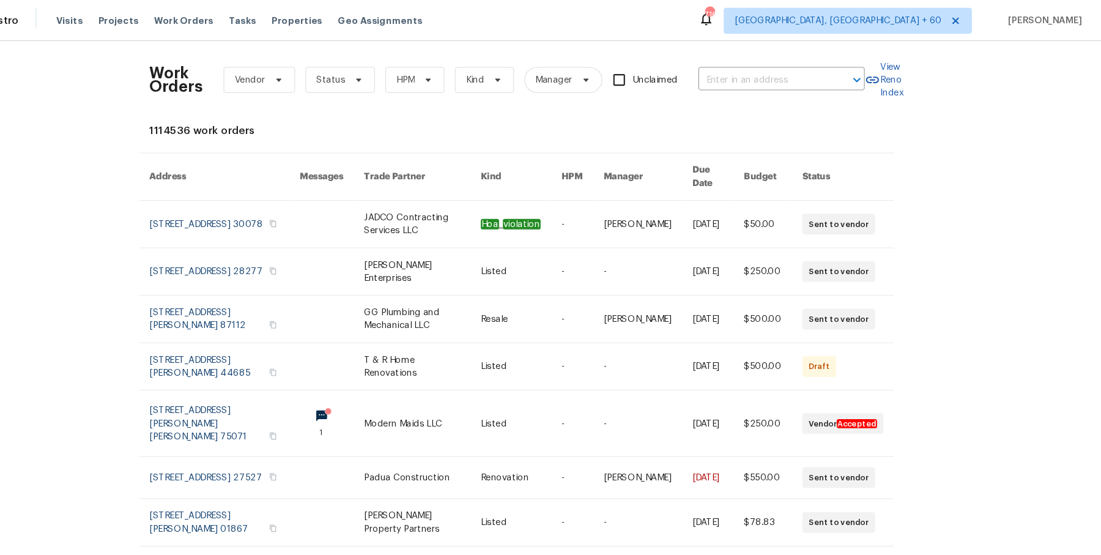
click at [756, 57] on div "Work Orders Vendor Status HPM Kind Manager Unclaimed ​" at bounding box center [541, 75] width 673 height 54
click at [755, 70] on input "text" at bounding box center [783, 75] width 122 height 19
paste input "13080 Camino Del Valle Poway, CA 92064"
type input "13080 Camino Del Valle Poway, CA 92064"
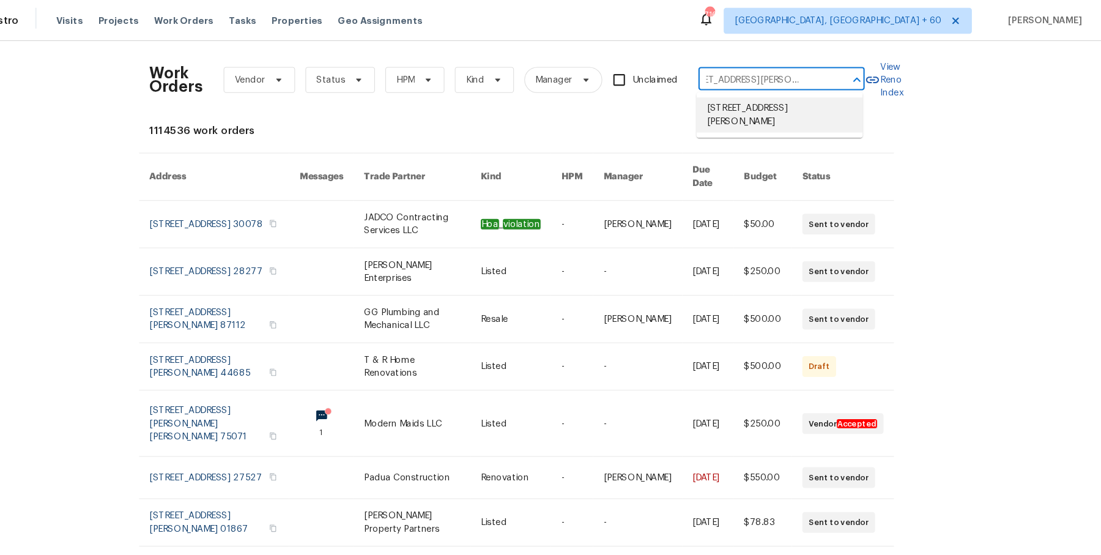
click at [764, 101] on li "13080 Camino Del Valle, Poway, CA 92064" at bounding box center [798, 108] width 157 height 33
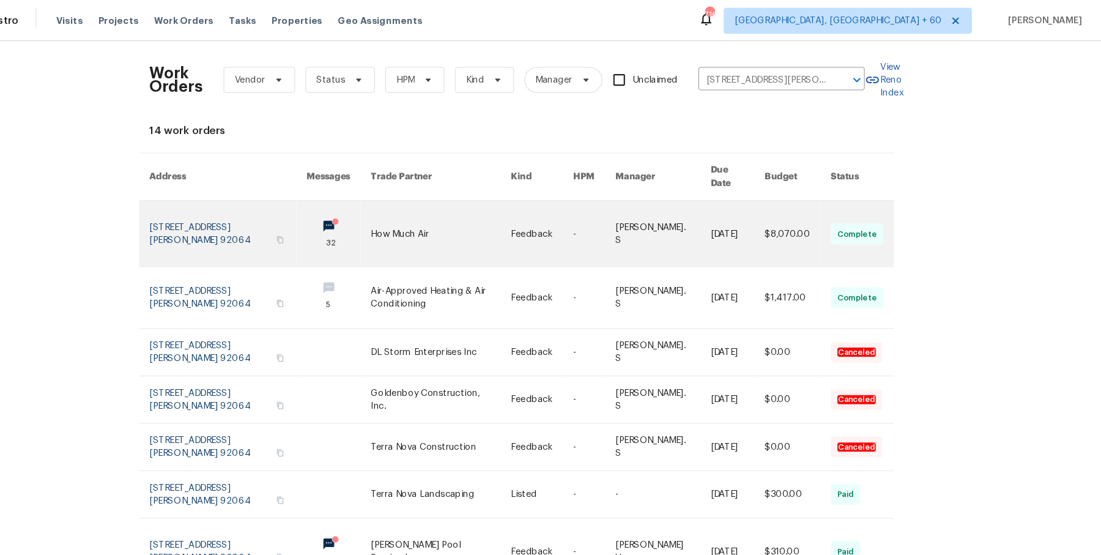
click at [689, 194] on link at bounding box center [687, 220] width 89 height 62
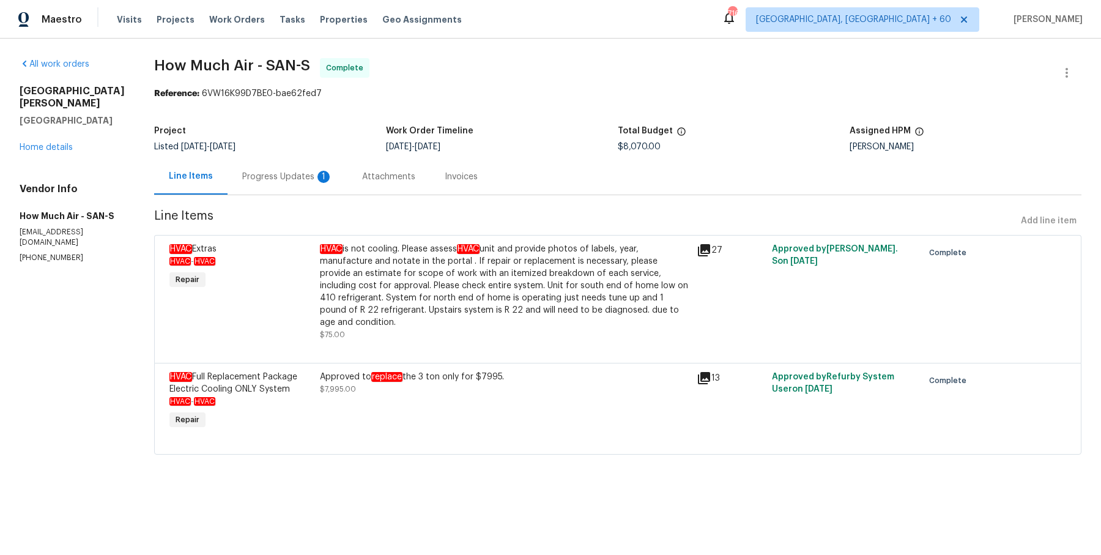
click at [56, 141] on div "13080 Camino Del Valle Poway, CA 92064 Home details" at bounding box center [72, 119] width 105 height 68
click at [56, 144] on link "Home details" at bounding box center [46, 147] width 53 height 9
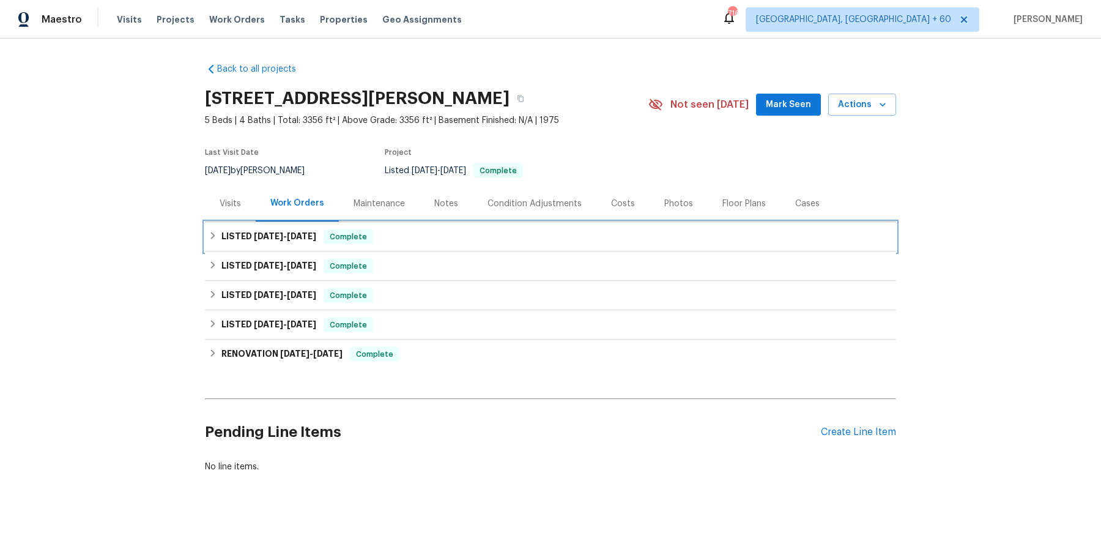
click at [355, 226] on div "LISTED 8/5/25 - 8/22/25 Complete" at bounding box center [550, 236] width 691 height 29
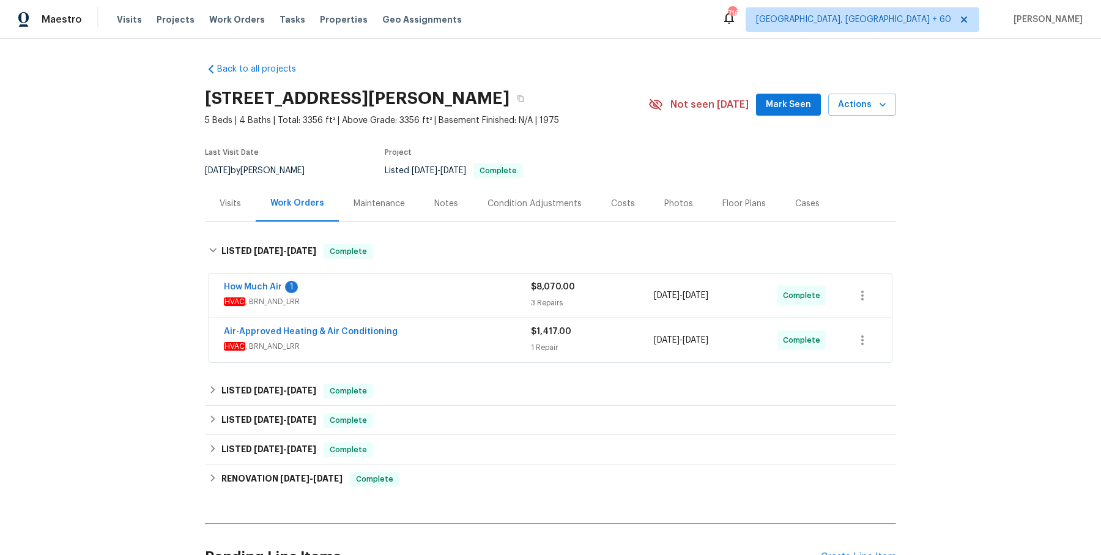
click at [394, 309] on div "How Much Air 1 HVAC , BRN_AND_LRR $8,070.00 3 Repairs 8/14/2025 - 8/21/2025 Com…" at bounding box center [550, 295] width 682 height 44
click at [404, 296] on span "HVAC , BRN_AND_LRR" at bounding box center [377, 301] width 307 height 12
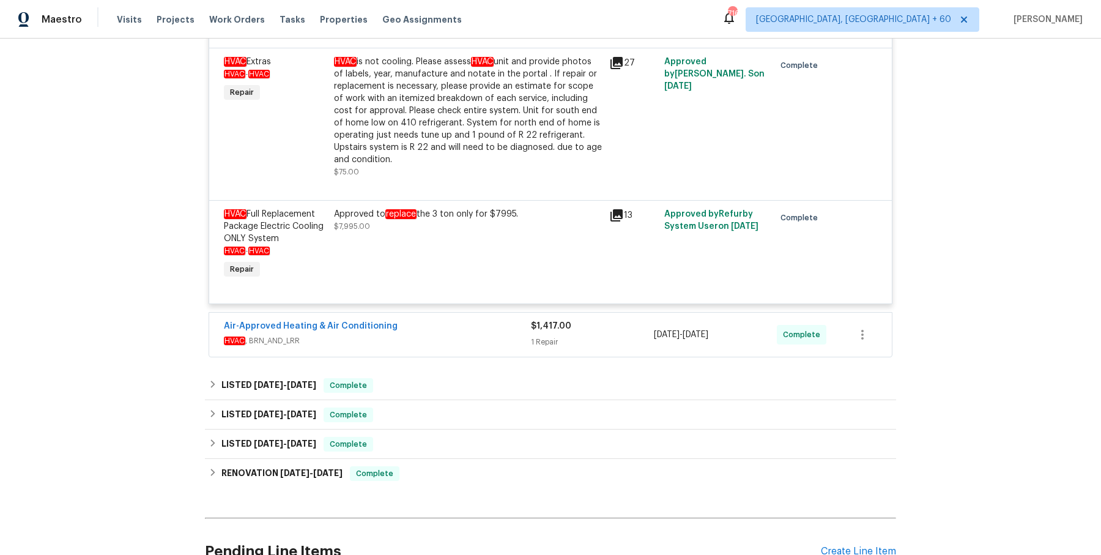
scroll to position [498, 0]
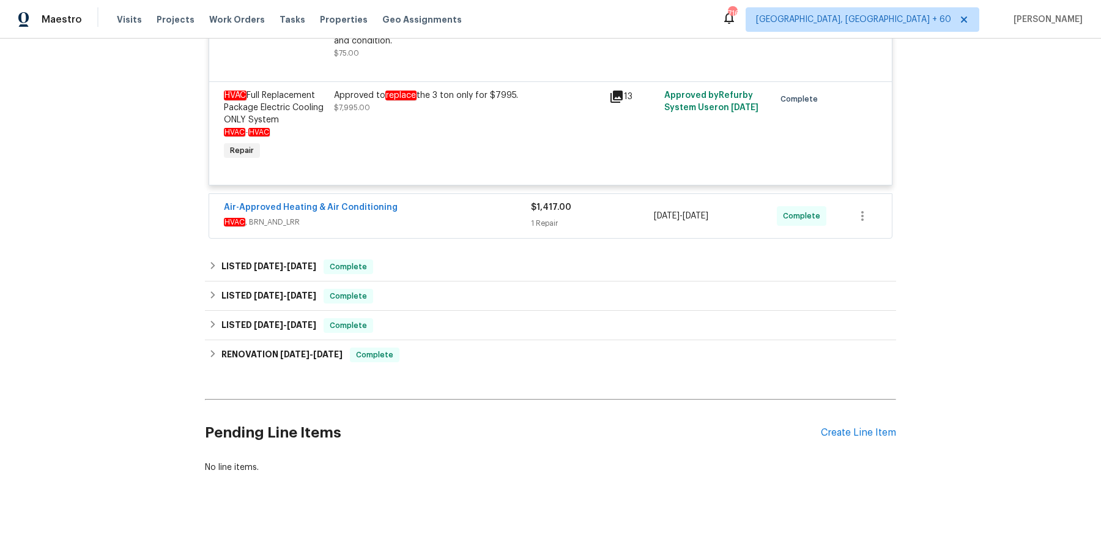
click at [432, 214] on div "Air-Approved Heating & Air Conditioning" at bounding box center [377, 208] width 307 height 15
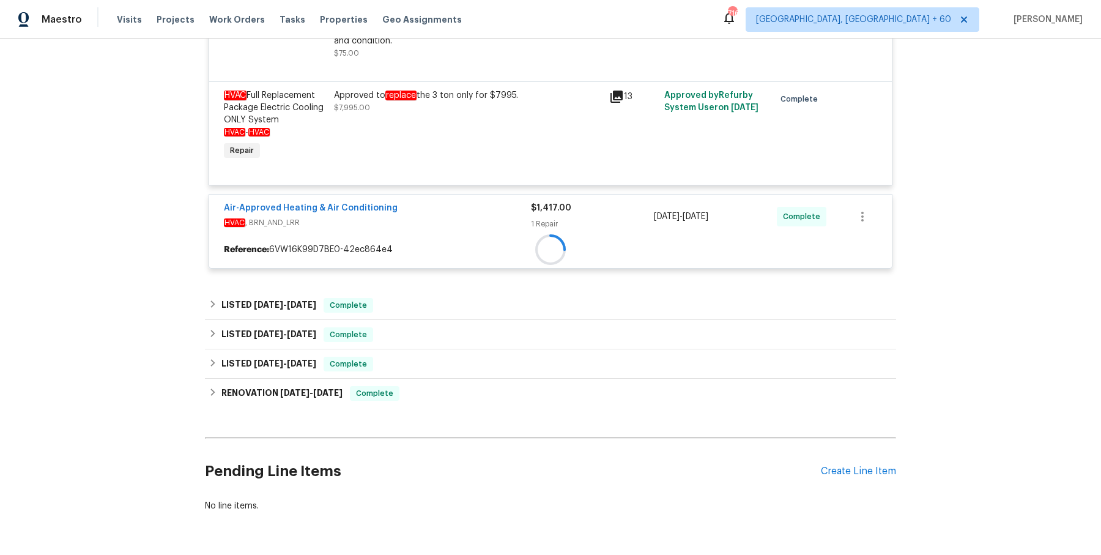
scroll to position [562, 0]
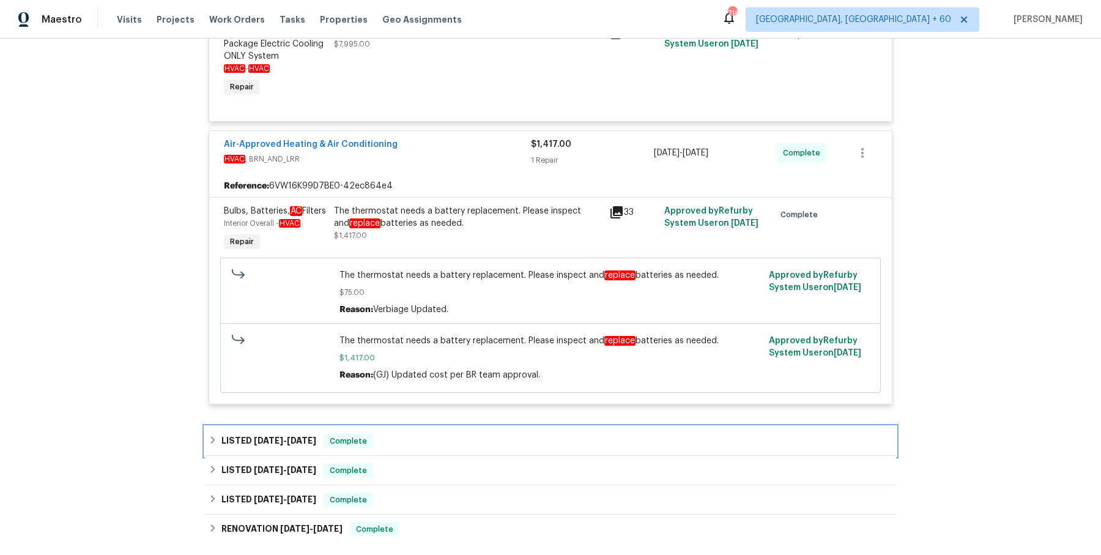
click at [389, 443] on div "LISTED 6/4/25 - 6/5/25 Complete" at bounding box center [550, 440] width 691 height 29
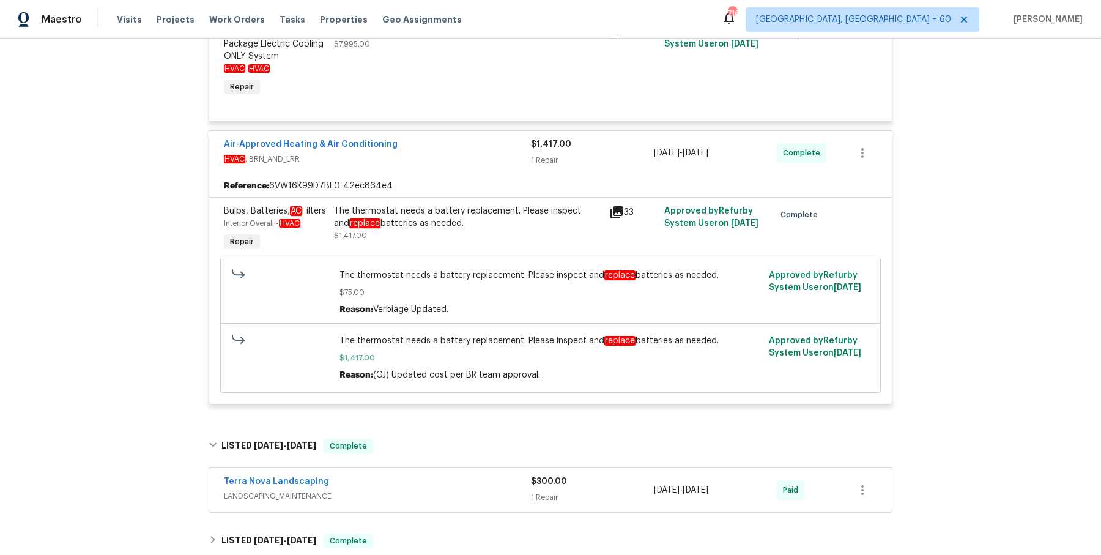
click at [390, 512] on div "Terra Nova Landscaping LANDSCAPING_MAINTENANCE $300.00 1 Repair 6/4/2025 - 6/5/…" at bounding box center [550, 490] width 682 height 44
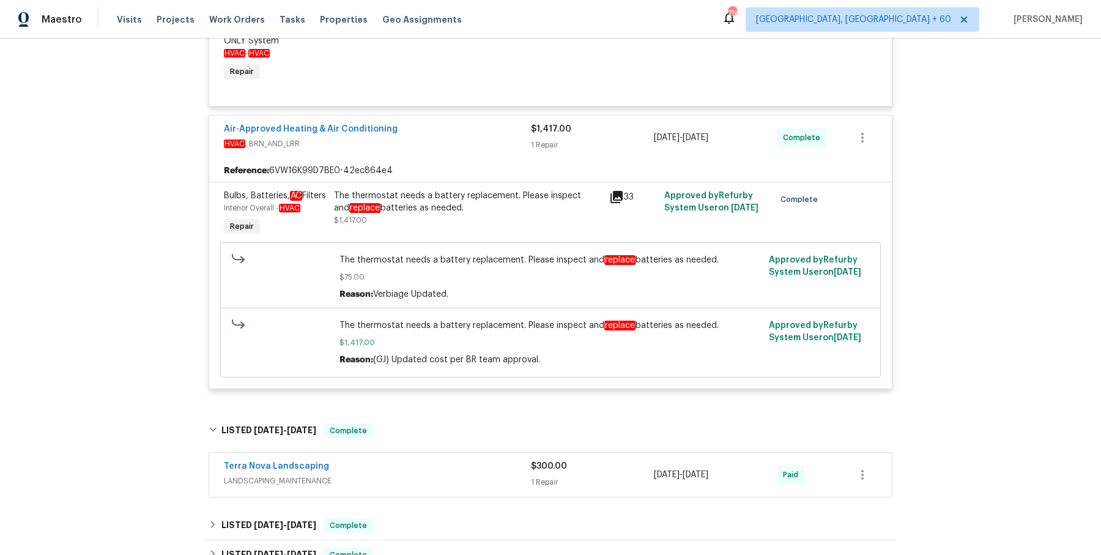
click at [396, 474] on div "Terra Nova Landscaping" at bounding box center [377, 467] width 307 height 15
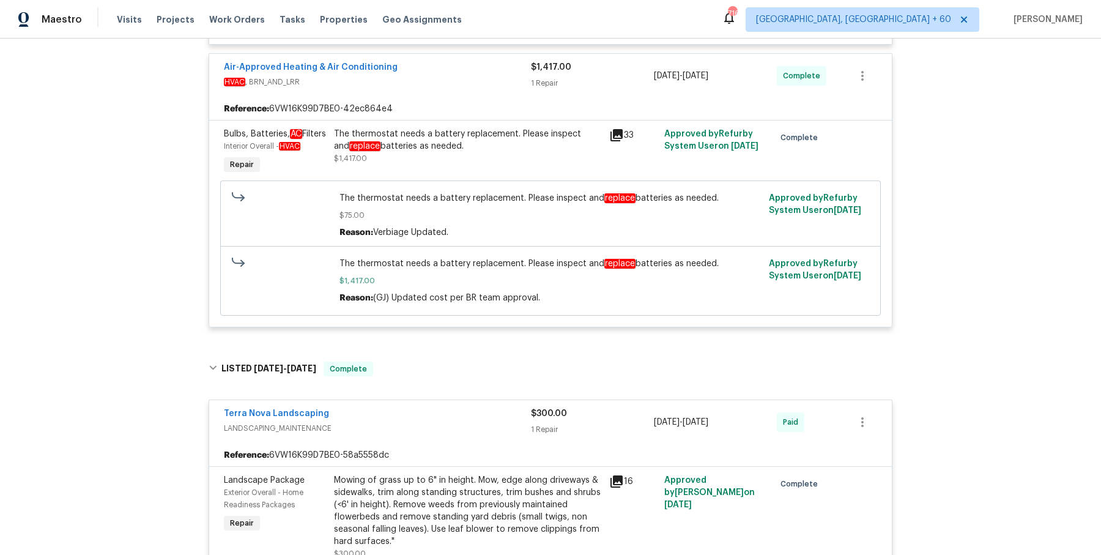
scroll to position [973, 0]
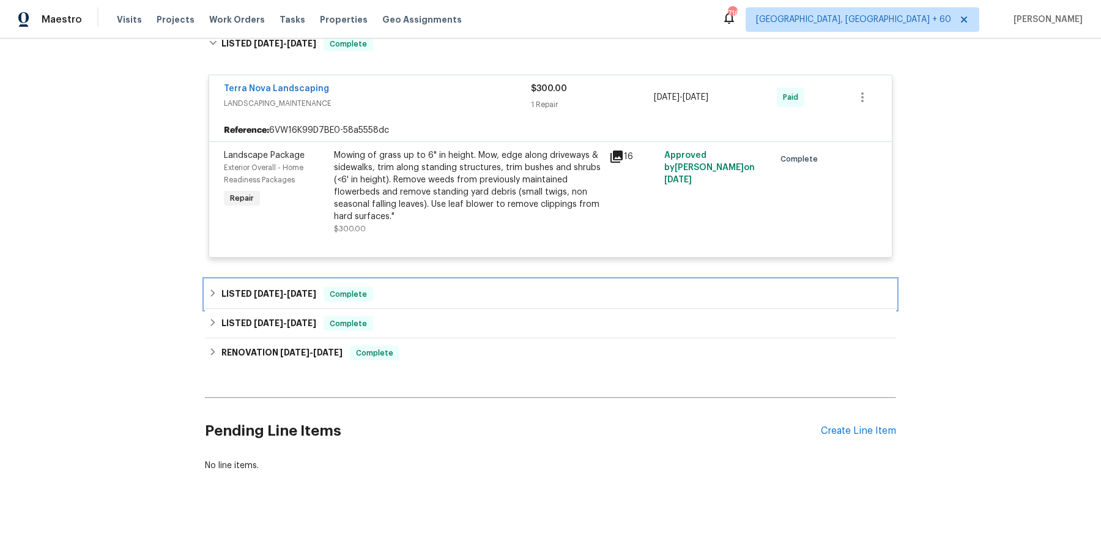
click at [418, 293] on div "LISTED 4/7/25 - 4/23/25 Complete" at bounding box center [551, 294] width 684 height 15
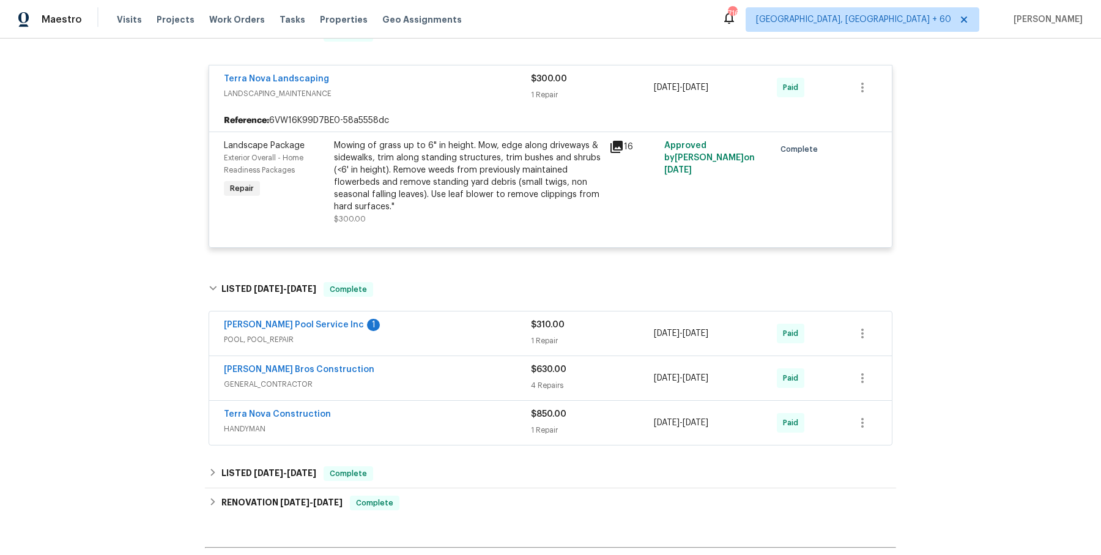
click at [418, 345] on span "POOL, POOL_REPAIR" at bounding box center [377, 339] width 307 height 12
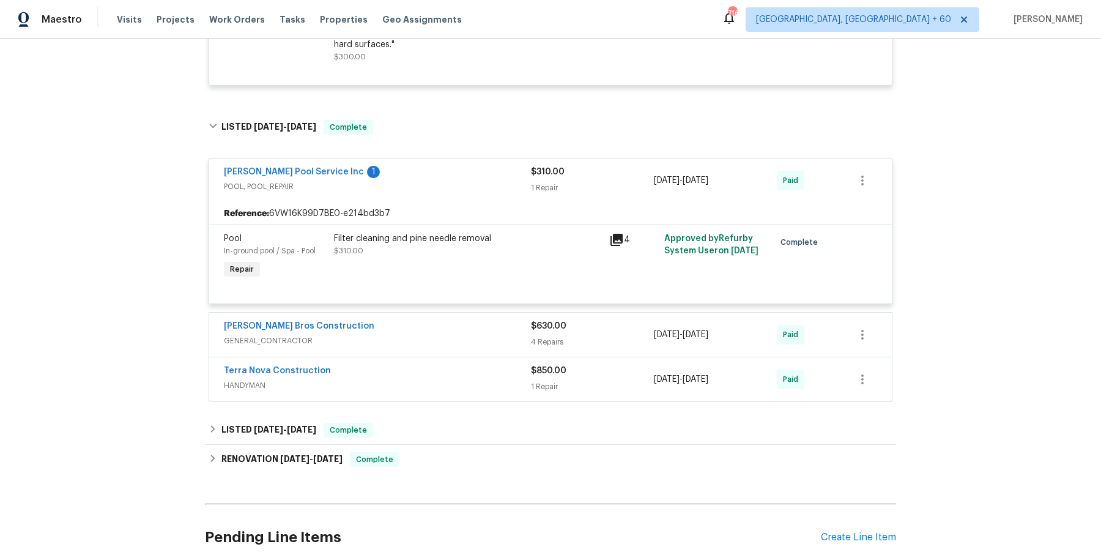
scroll to position [1167, 0]
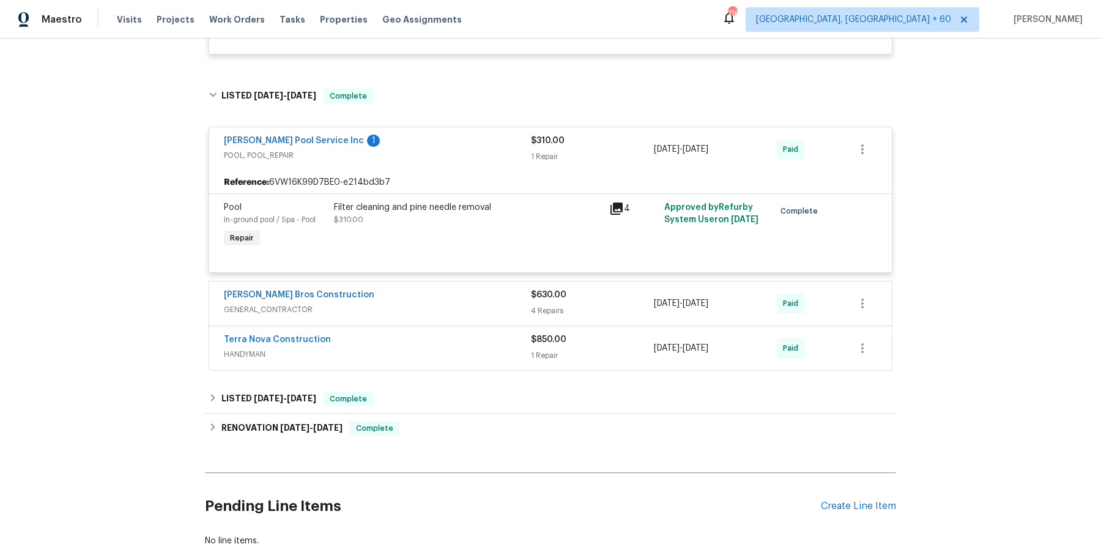
click at [441, 301] on div "Bailey Bros Construction" at bounding box center [377, 296] width 307 height 15
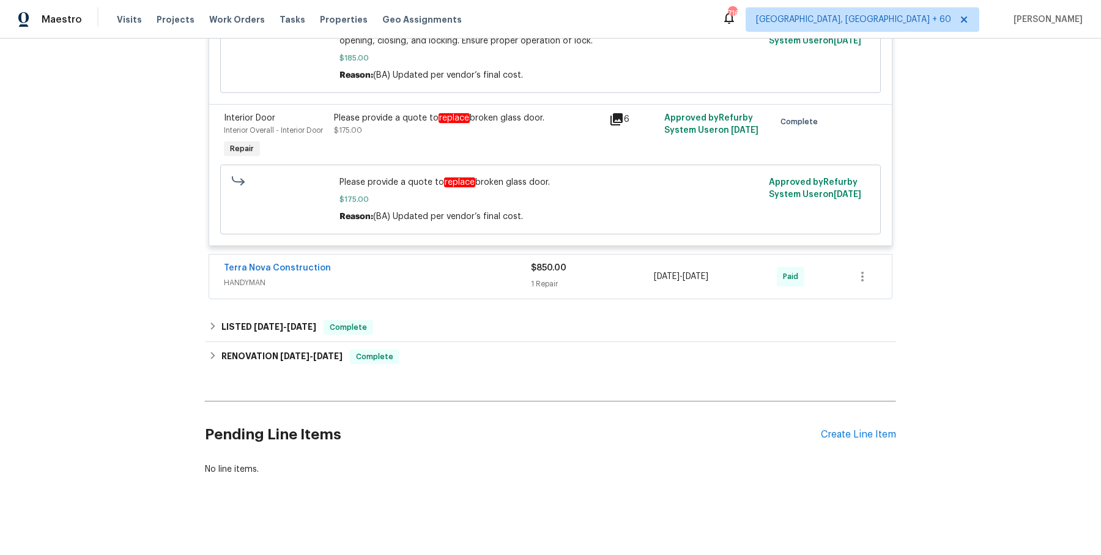
click at [456, 276] on span "HANDYMAN" at bounding box center [377, 282] width 307 height 12
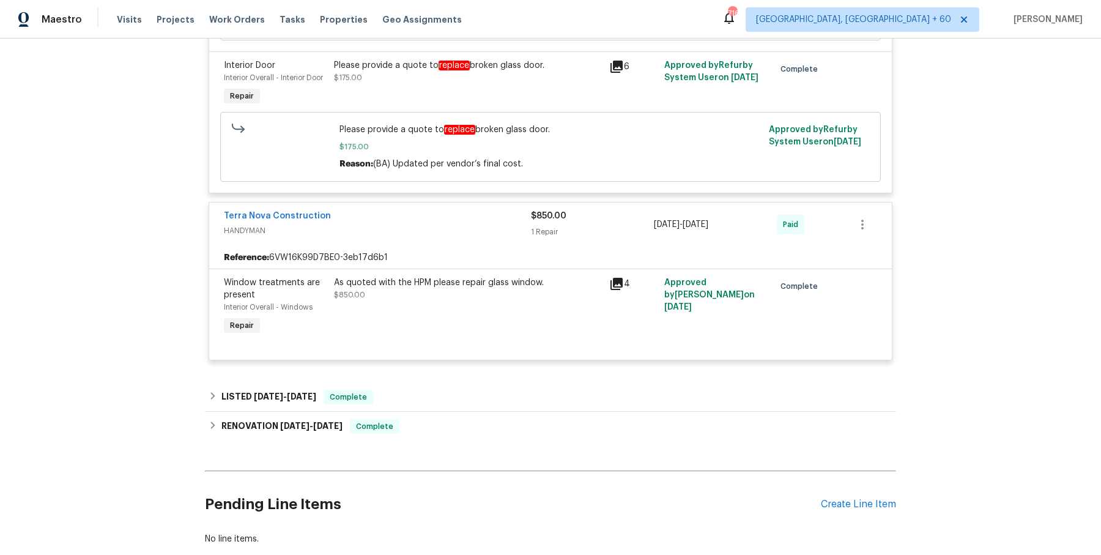
scroll to position [1985, 0]
click at [432, 389] on div "LISTED 2/22/25 - 2/24/25 Complete" at bounding box center [551, 396] width 684 height 15
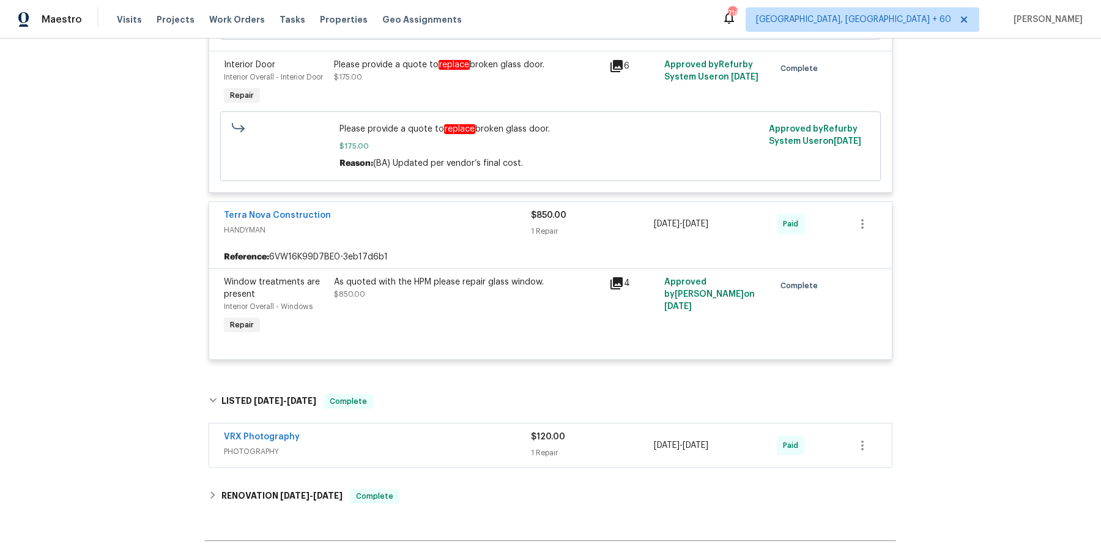
click at [434, 445] on span "PHOTOGRAPHY" at bounding box center [377, 451] width 307 height 12
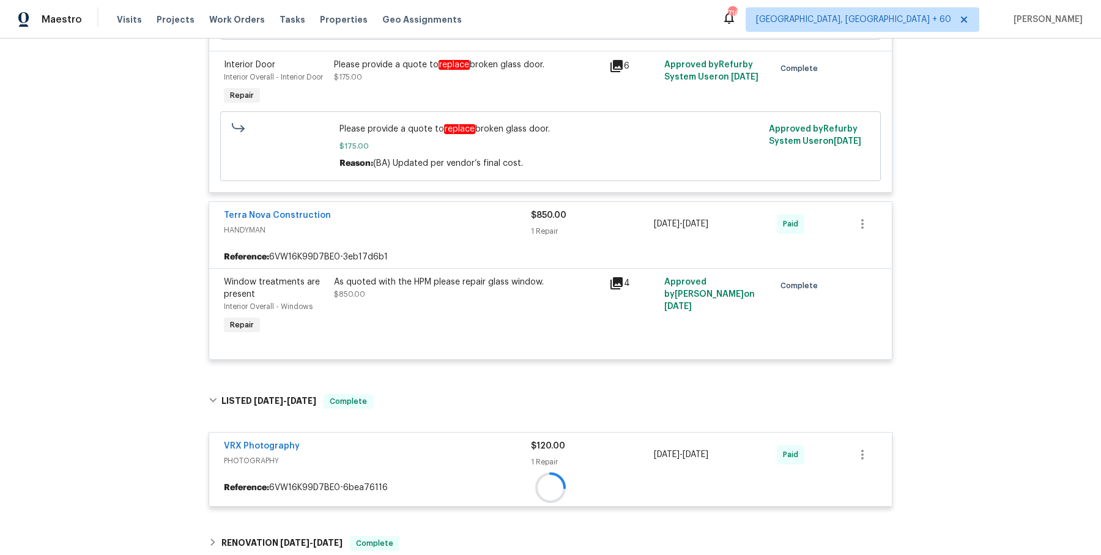
scroll to position [2177, 0]
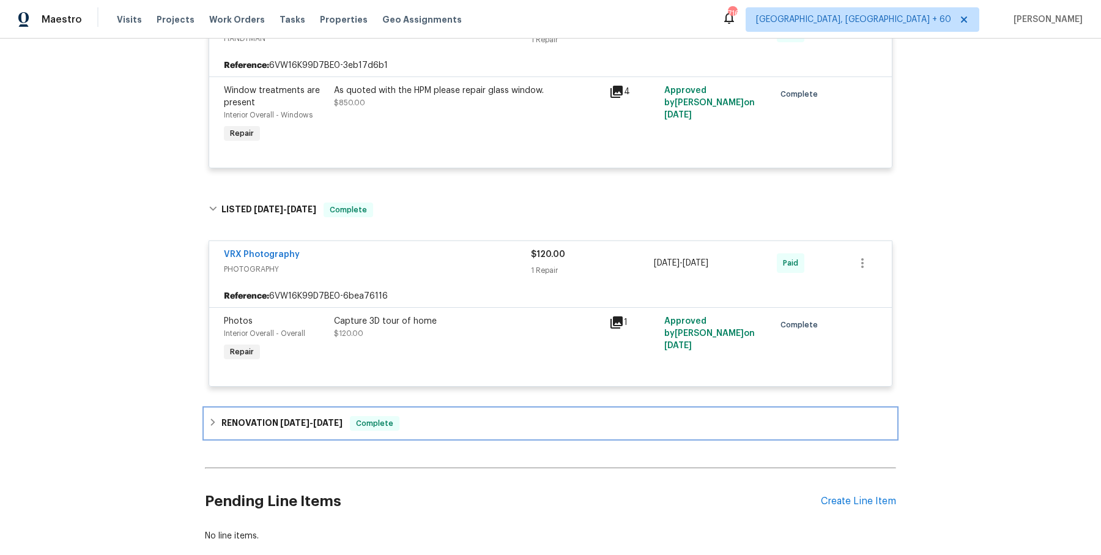
click at [440, 425] on div "RENOVATION 2/5/25 - 2/15/25 Complete" at bounding box center [551, 423] width 684 height 15
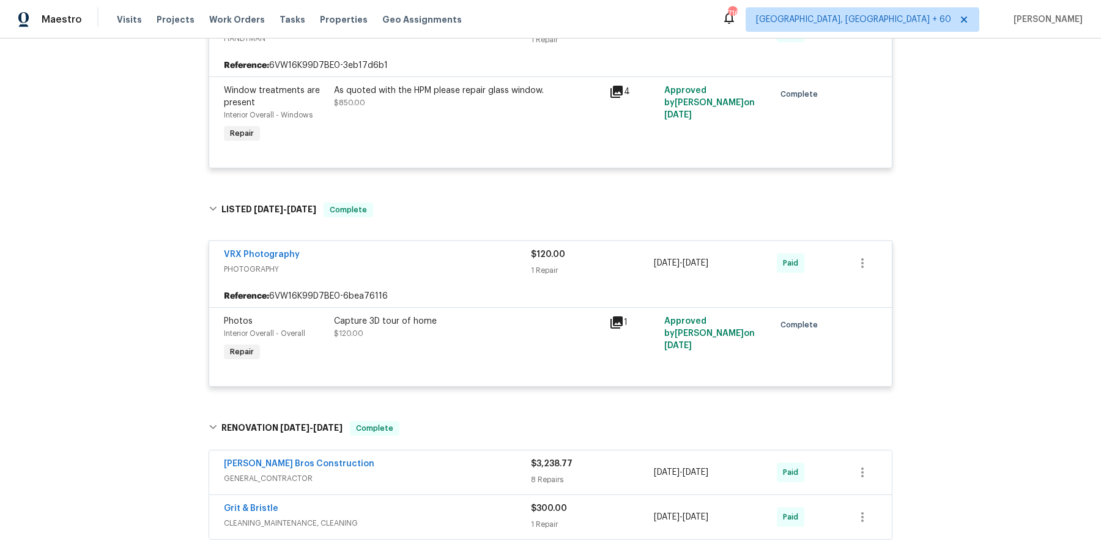
click at [446, 463] on div "Bailey Bros Construction" at bounding box center [377, 464] width 307 height 15
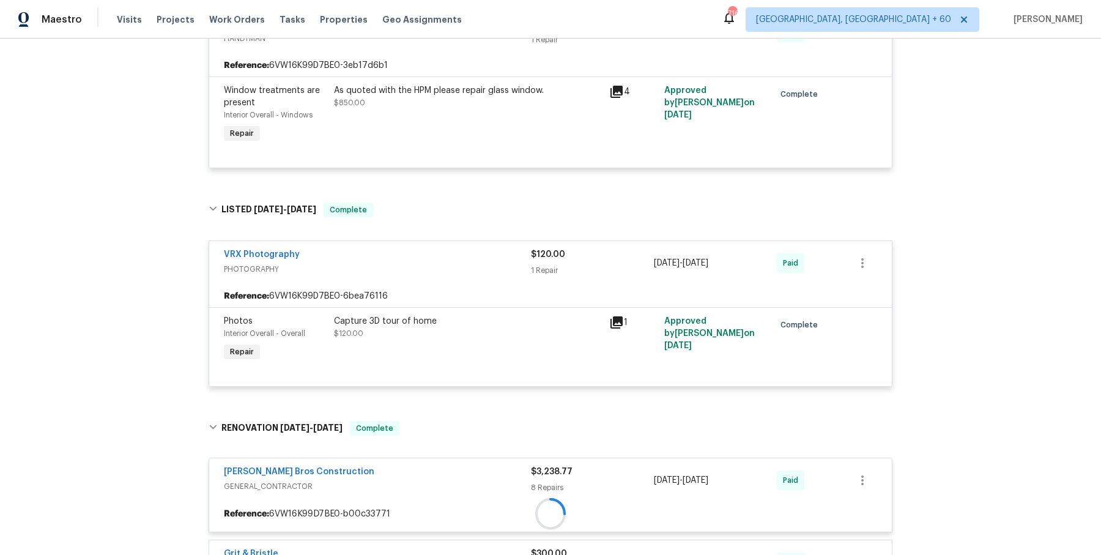
scroll to position [2394, 0]
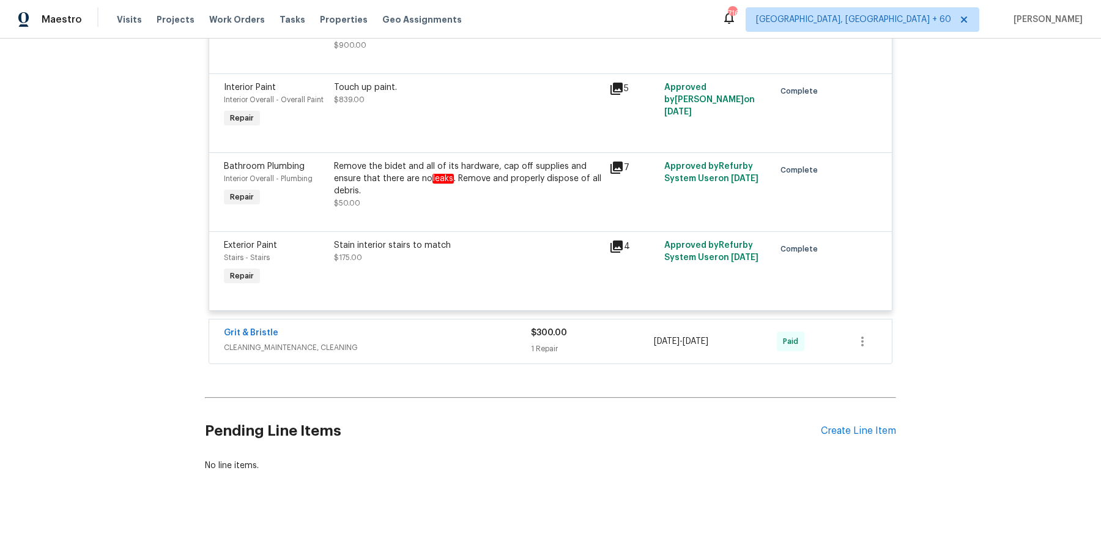
click at [481, 345] on span "CLEANING_MAINTENANCE, CLEANING" at bounding box center [377, 347] width 307 height 12
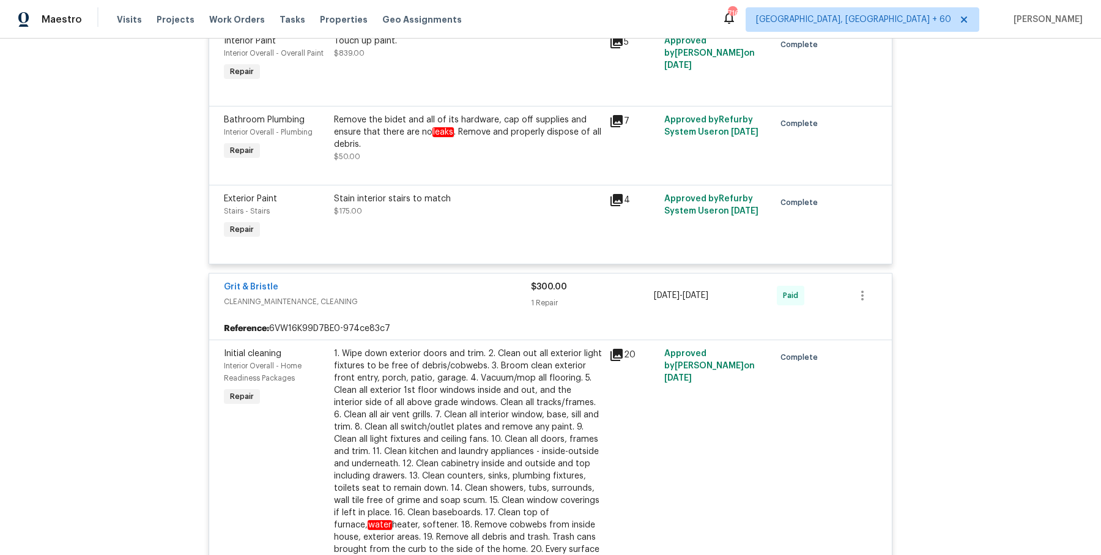
scroll to position [3510, 0]
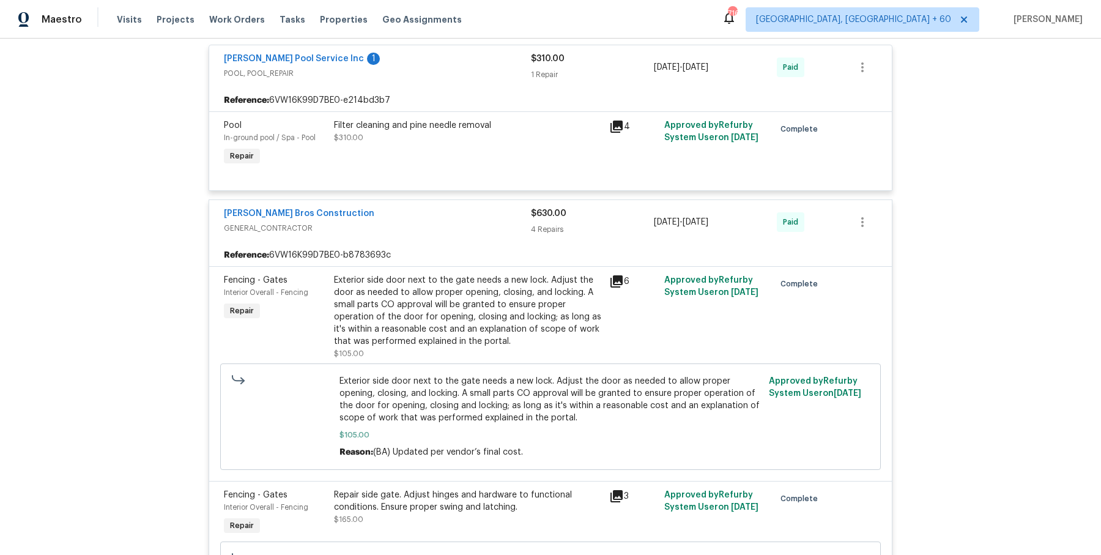
scroll to position [0, 0]
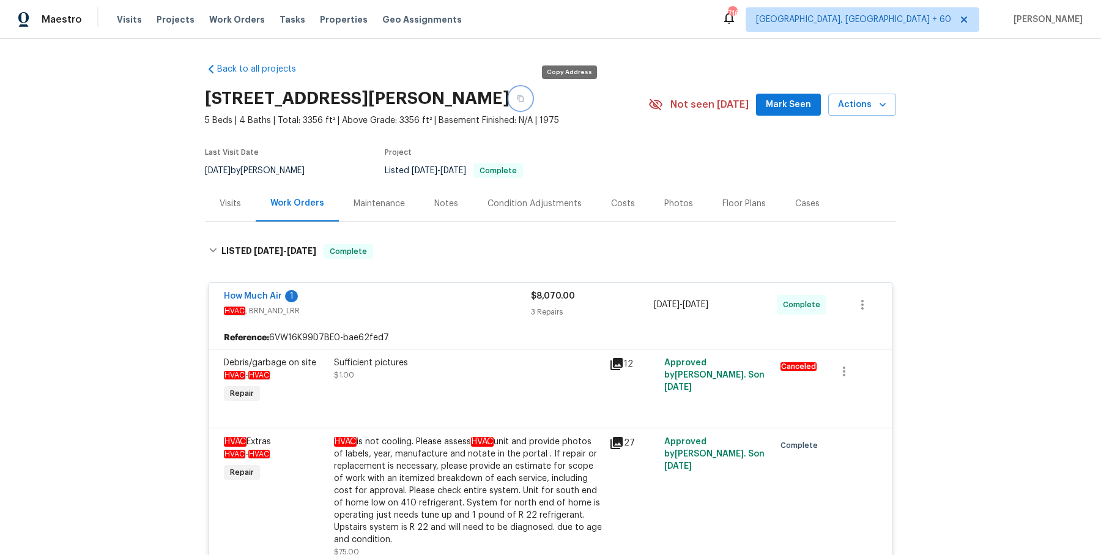
click at [531, 97] on button "button" at bounding box center [520, 98] width 22 height 22
click at [524, 95] on icon "button" at bounding box center [520, 98] width 7 height 7
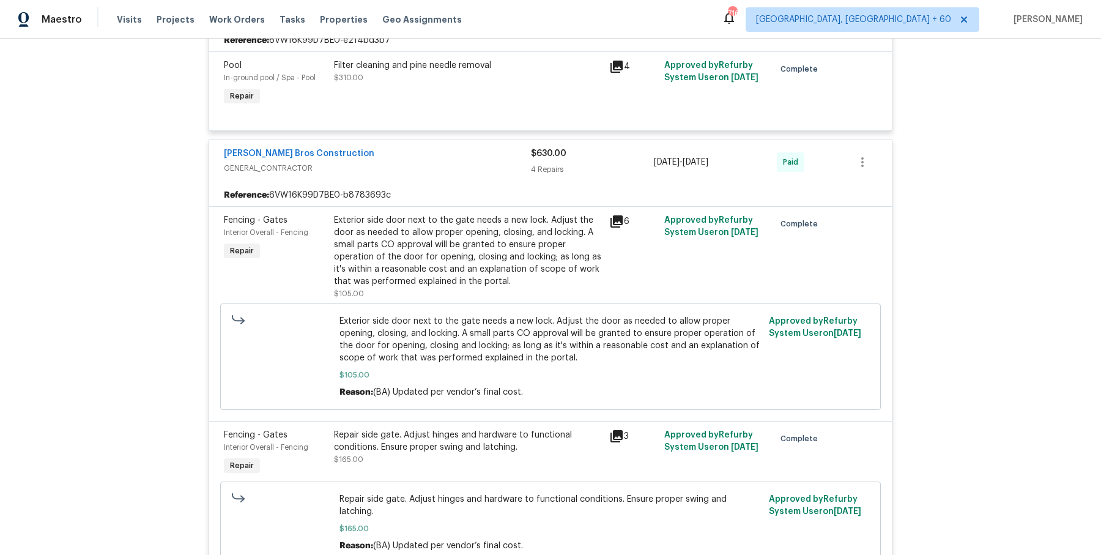
scroll to position [605, 0]
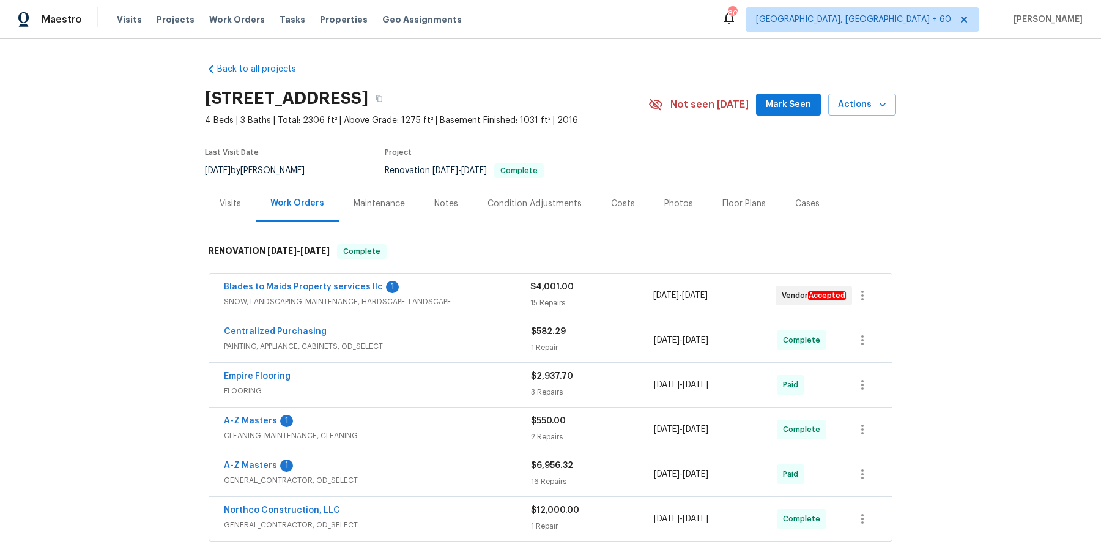
click at [238, 207] on div "Visits" at bounding box center [230, 203] width 21 height 12
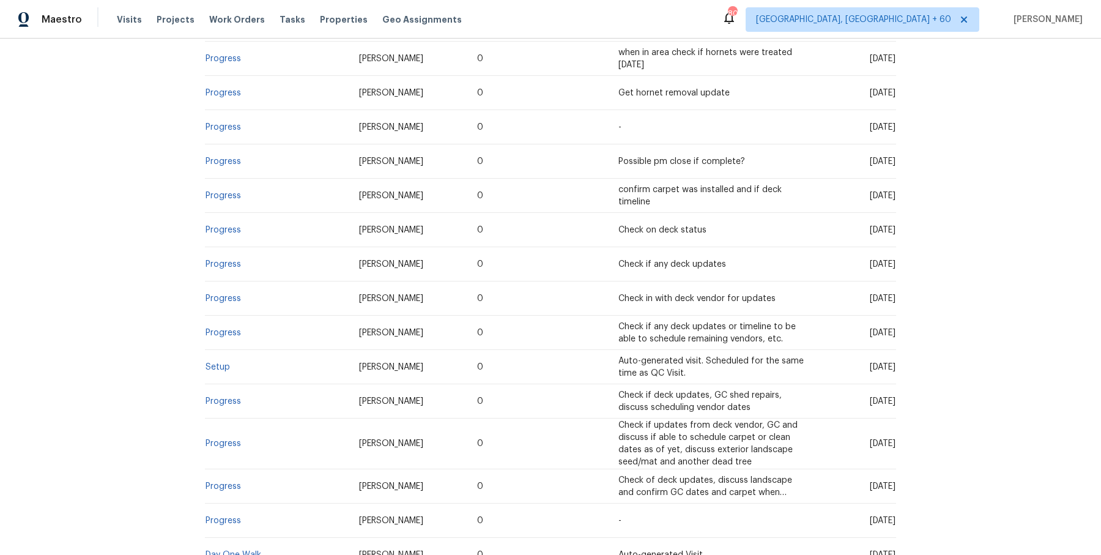
scroll to position [385, 0]
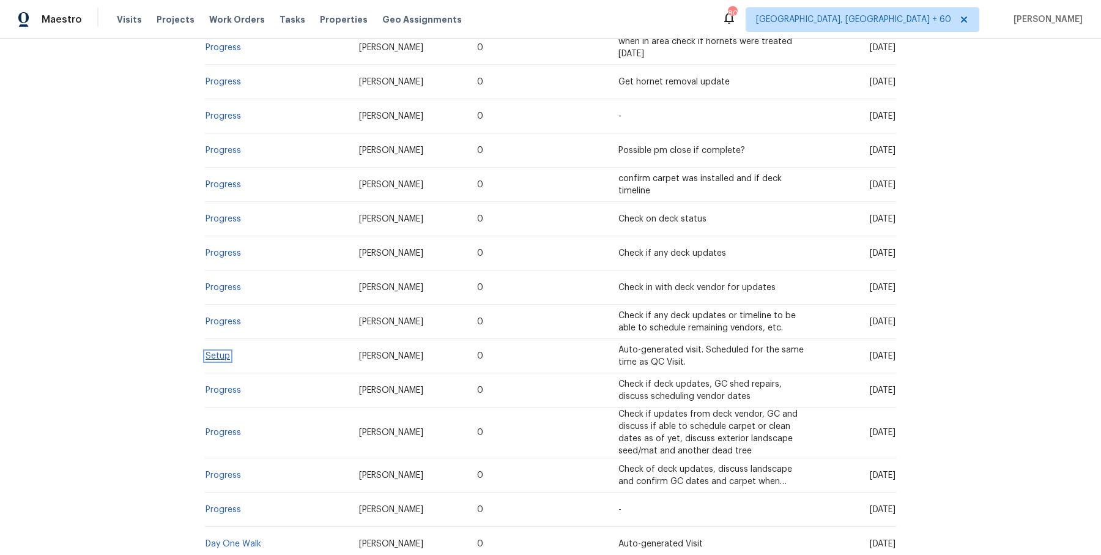
click at [220, 355] on link "Setup" at bounding box center [217, 356] width 24 height 9
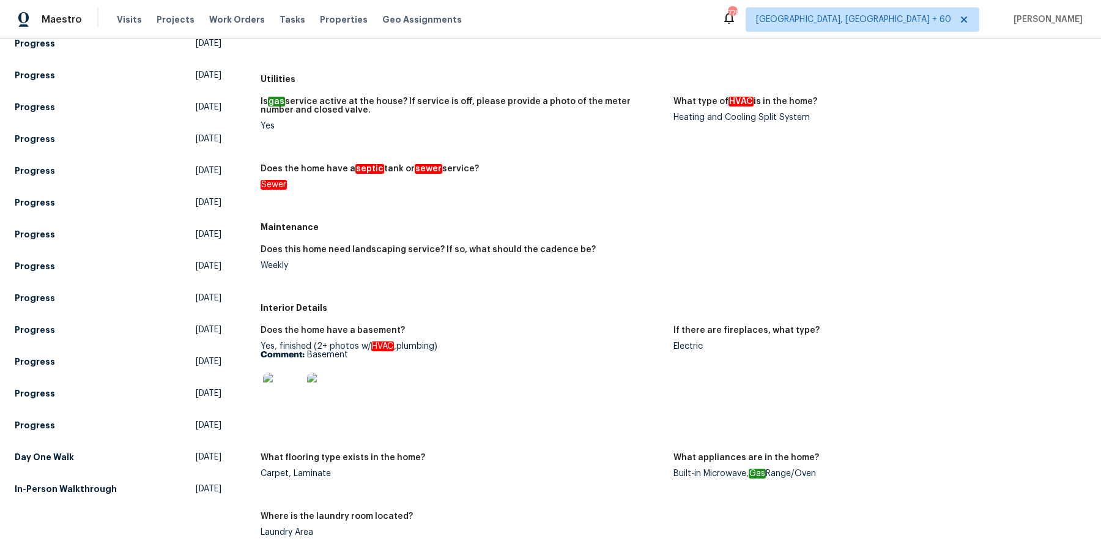
scroll to position [246, 0]
click at [70, 451] on h5 "Day One Walk" at bounding box center [44, 457] width 59 height 12
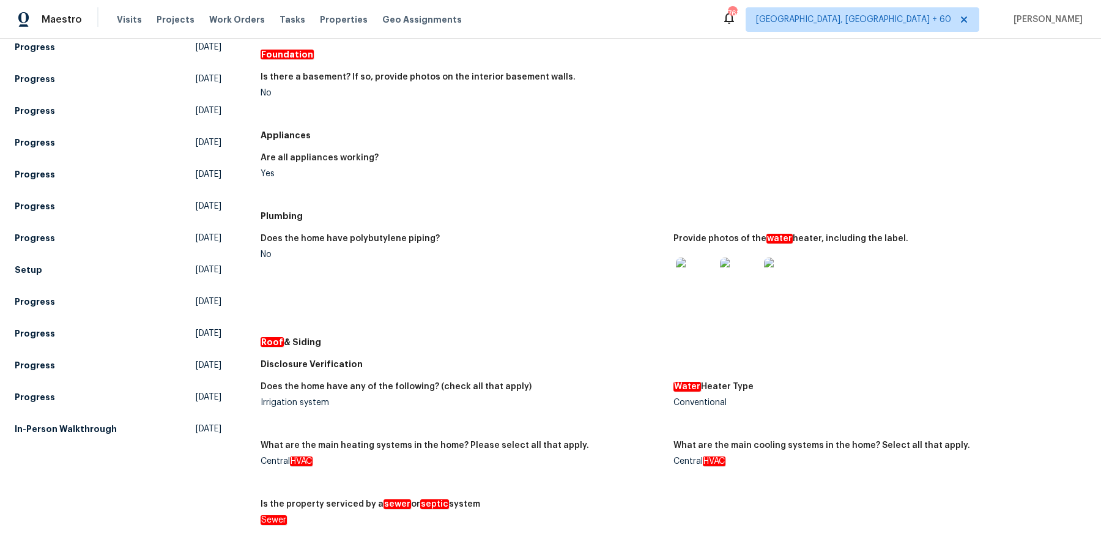
scroll to position [304, 0]
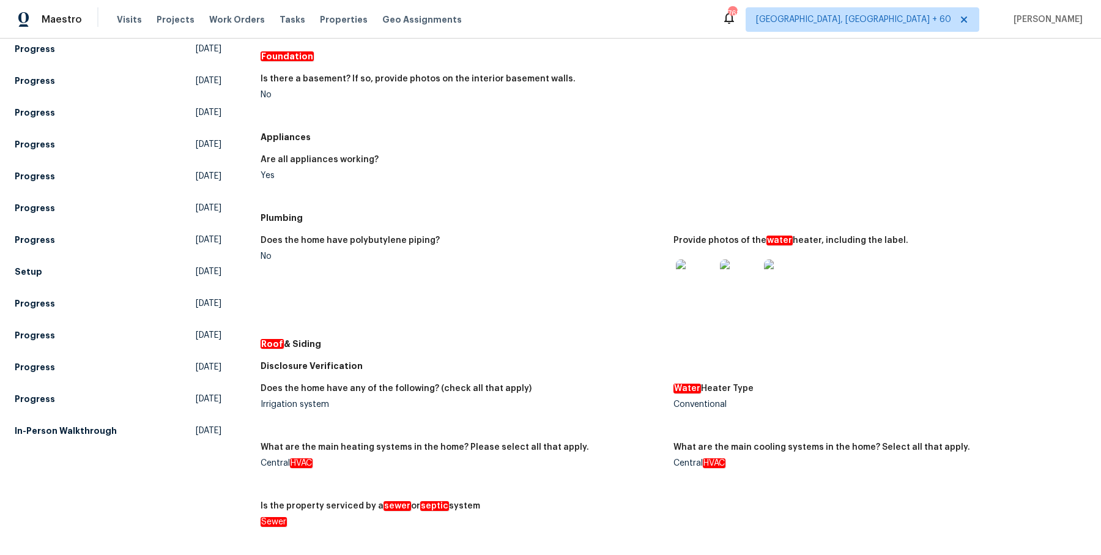
click at [26, 258] on div "Other Visits Progress Scheduled Quality Control [DATE] Progress [DATE] Progress…" at bounding box center [118, 149] width 207 height 585
click at [26, 268] on h5 "Setup" at bounding box center [29, 271] width 28 height 12
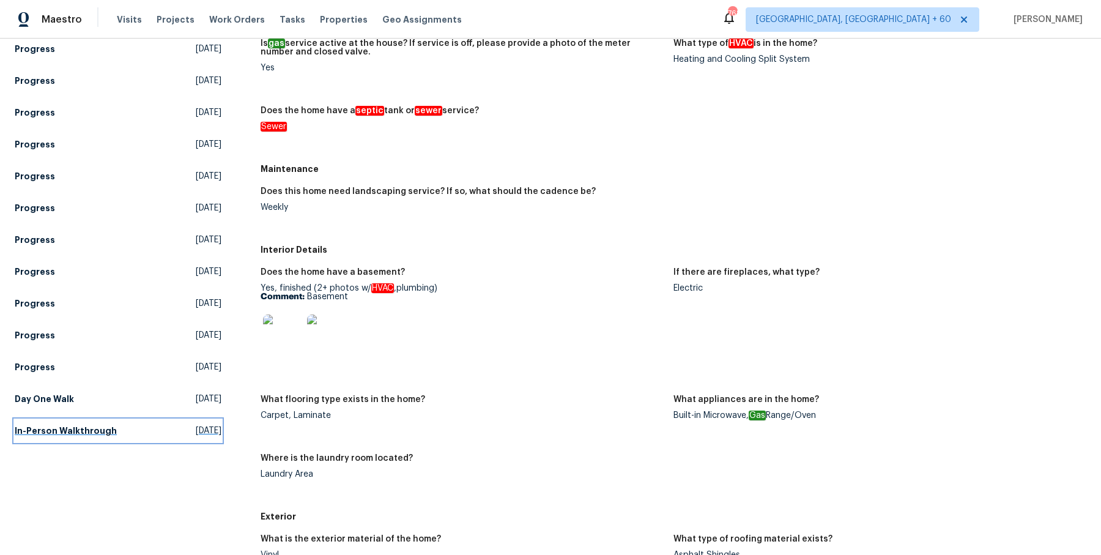
click at [100, 437] on link "In-Person Walkthrough [DATE]" at bounding box center [118, 430] width 207 height 22
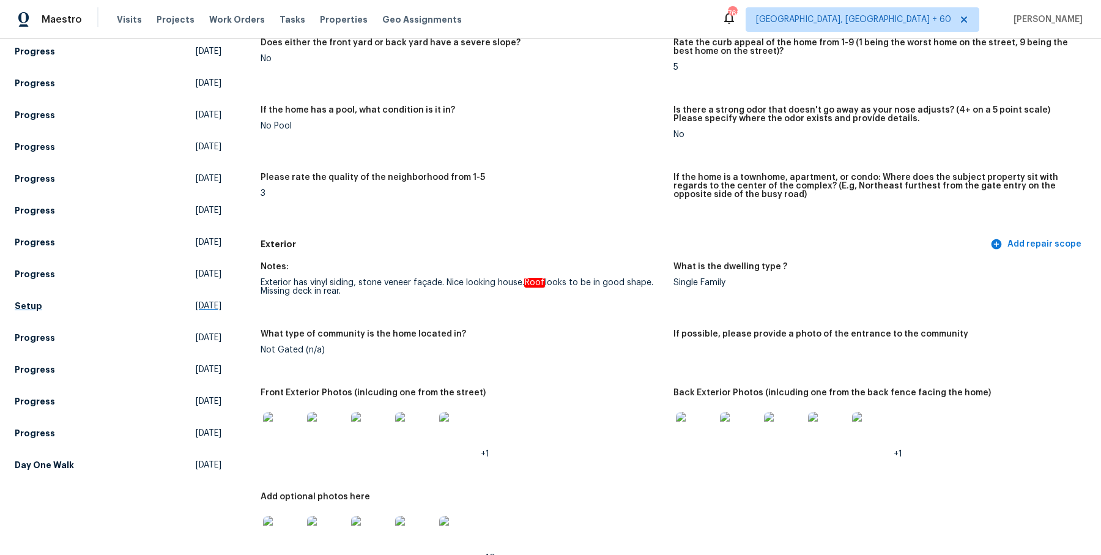
scroll to position [269, 0]
click at [41, 306] on link "Setup [DATE]" at bounding box center [118, 306] width 207 height 22
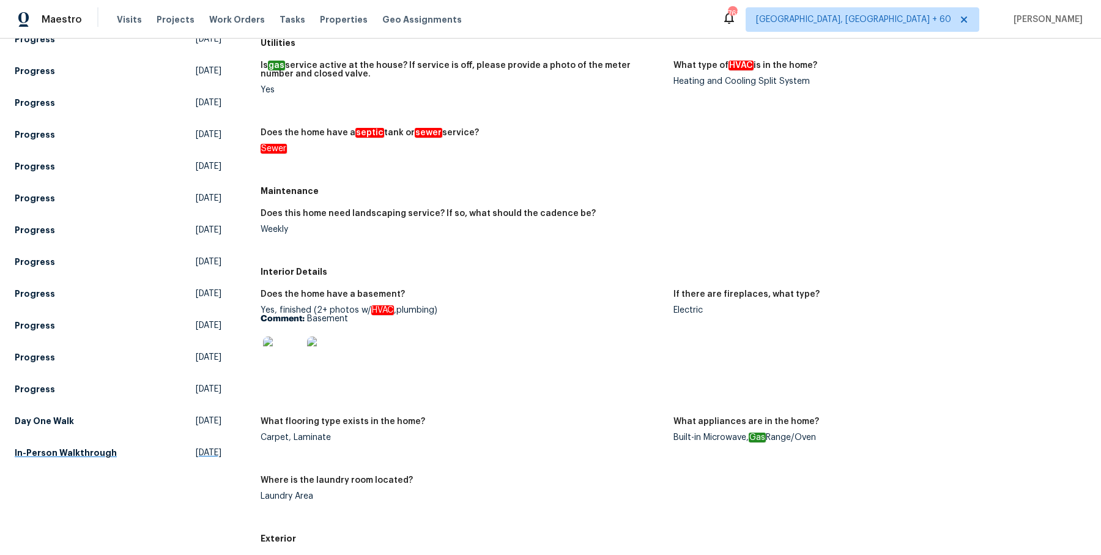
scroll to position [284, 0]
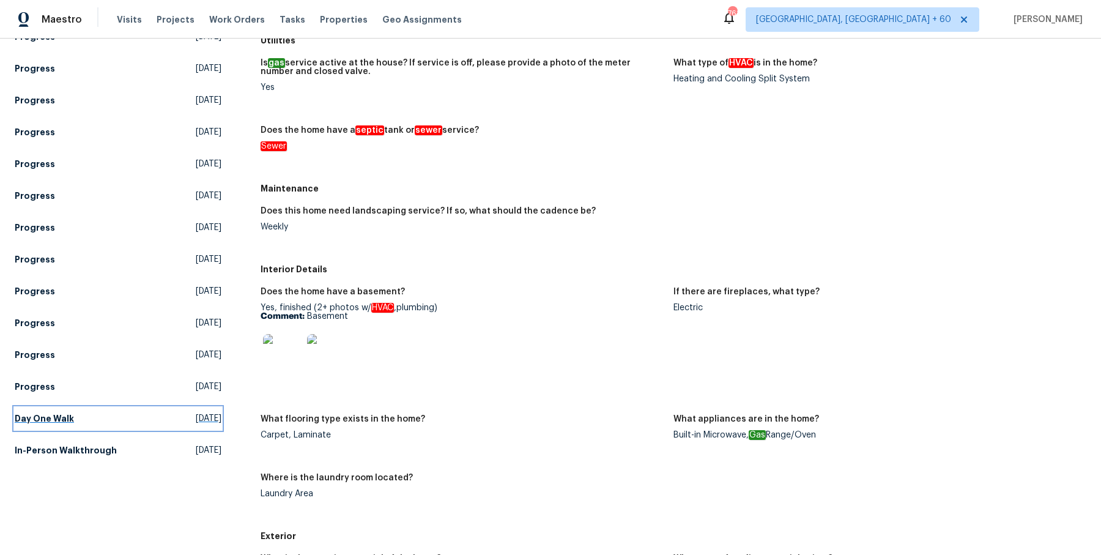
click at [61, 421] on h5 "Day One Walk" at bounding box center [44, 418] width 59 height 12
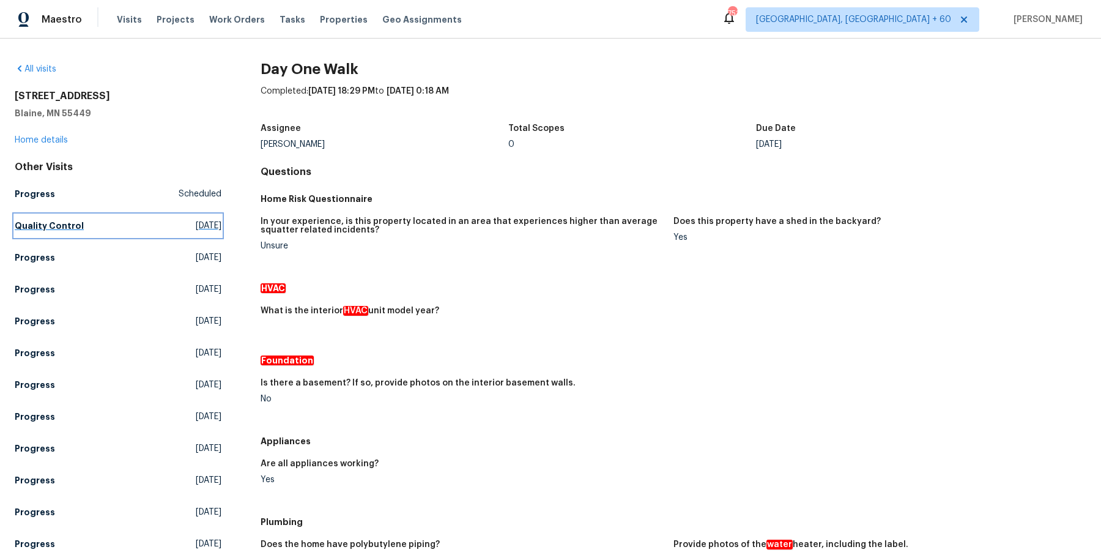
click at [82, 218] on link "Quality Control [DATE]" at bounding box center [118, 226] width 207 height 22
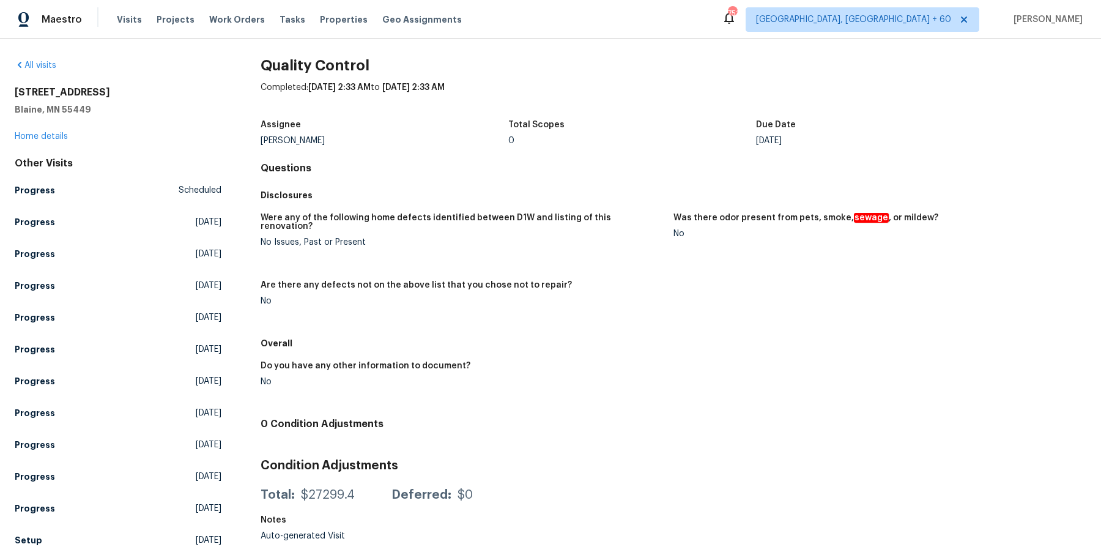
scroll to position [199, 0]
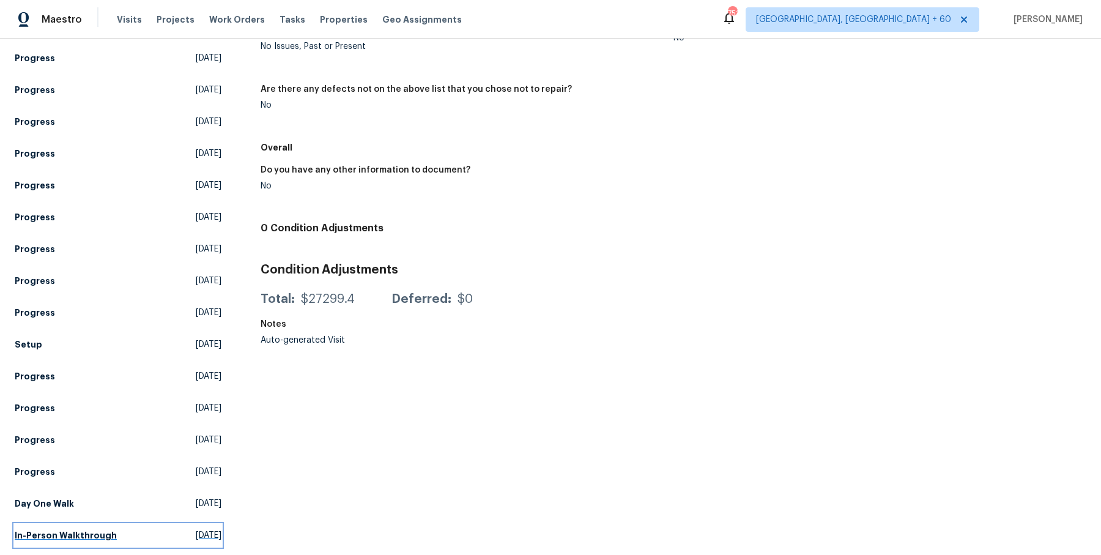
click at [94, 540] on h5 "In-Person Walkthrough" at bounding box center [66, 535] width 102 height 12
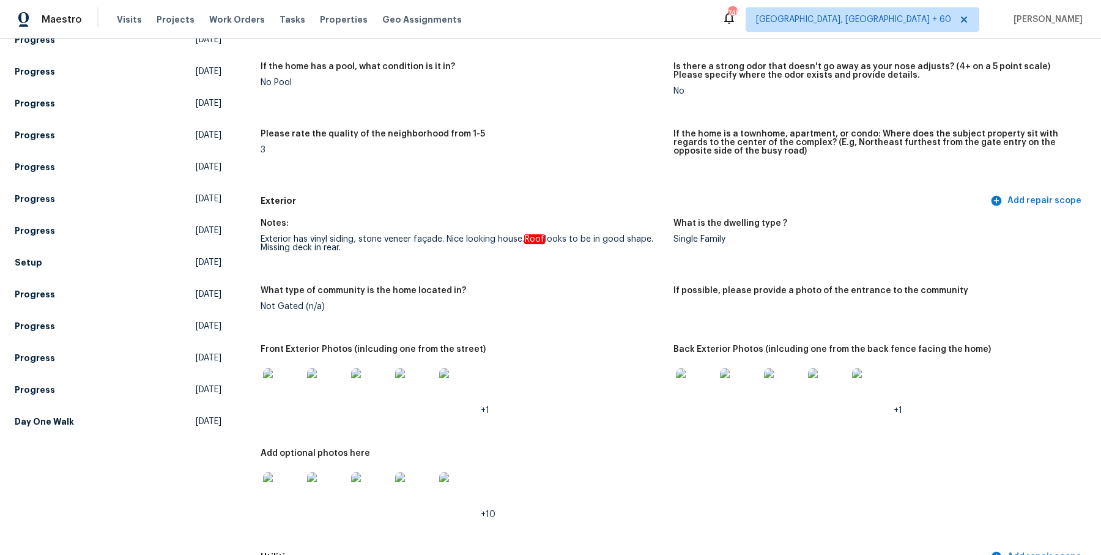
scroll to position [331, 0]
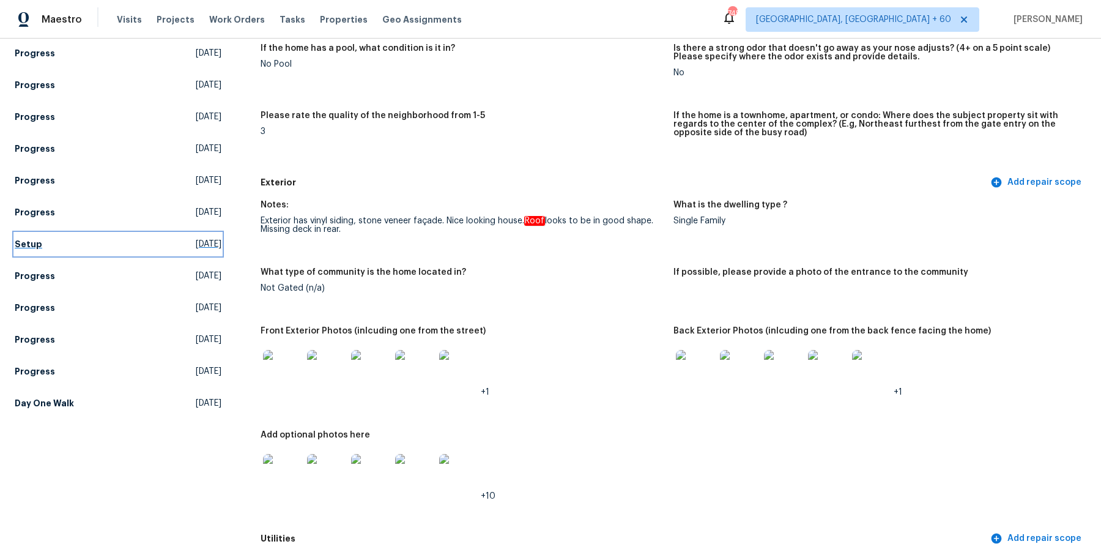
click at [41, 251] on link "Setup [DATE]" at bounding box center [118, 244] width 207 height 22
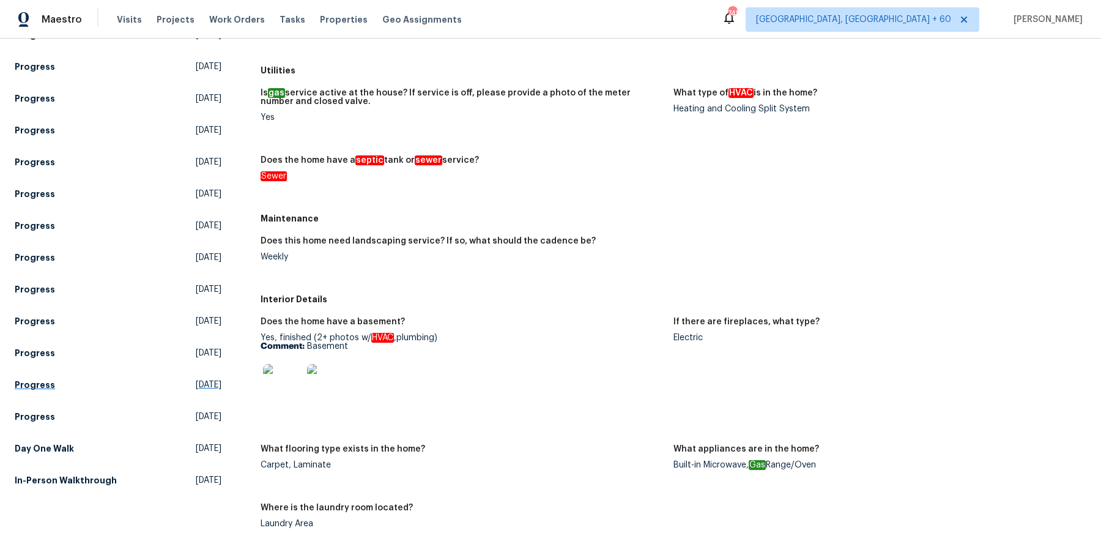
scroll to position [275, 0]
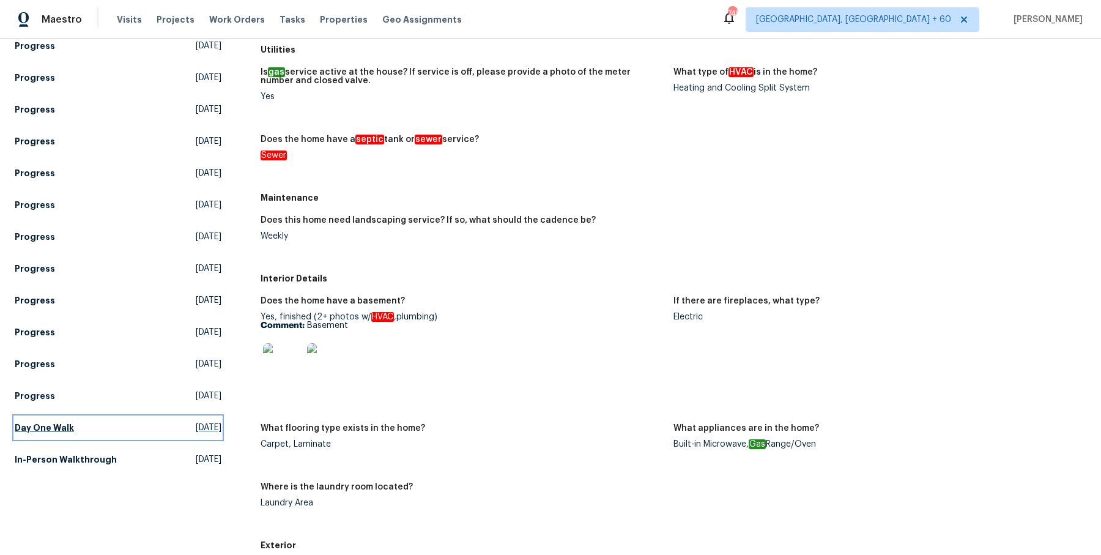
click at [43, 436] on link "Day One Walk [DATE]" at bounding box center [118, 427] width 207 height 22
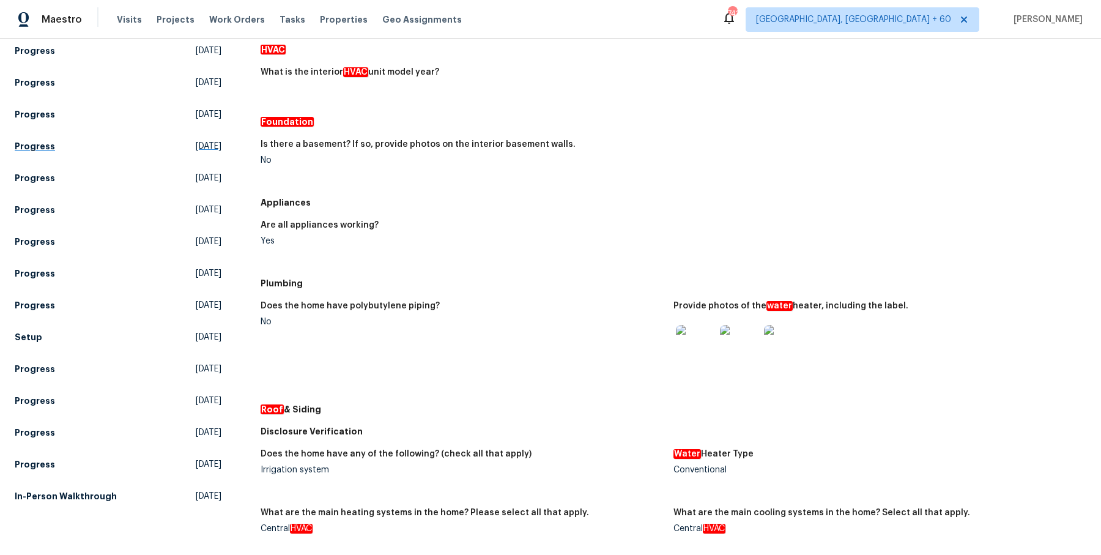
scroll to position [243, 0]
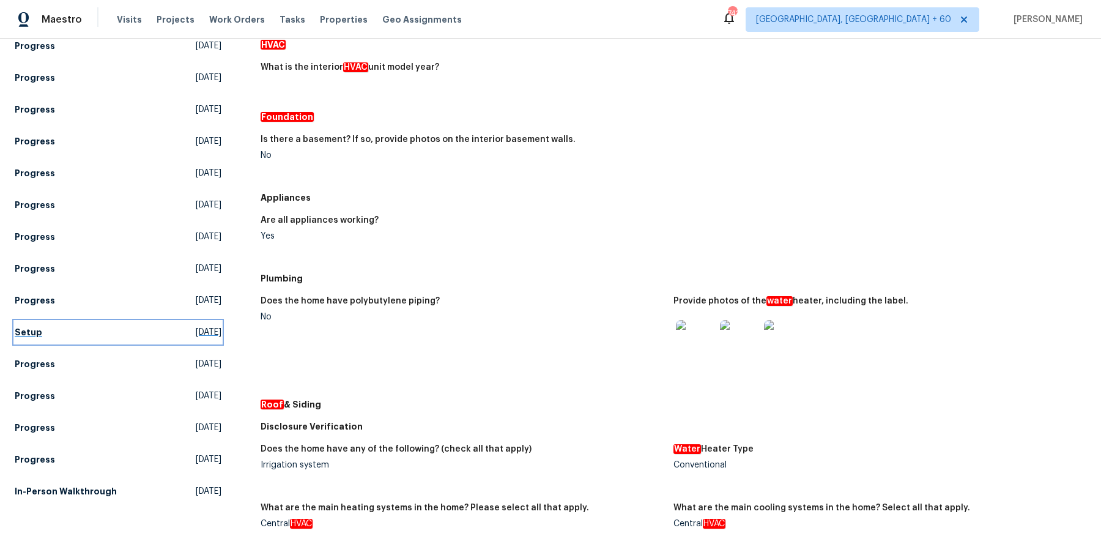
click at [20, 334] on h5 "Setup" at bounding box center [29, 332] width 28 height 12
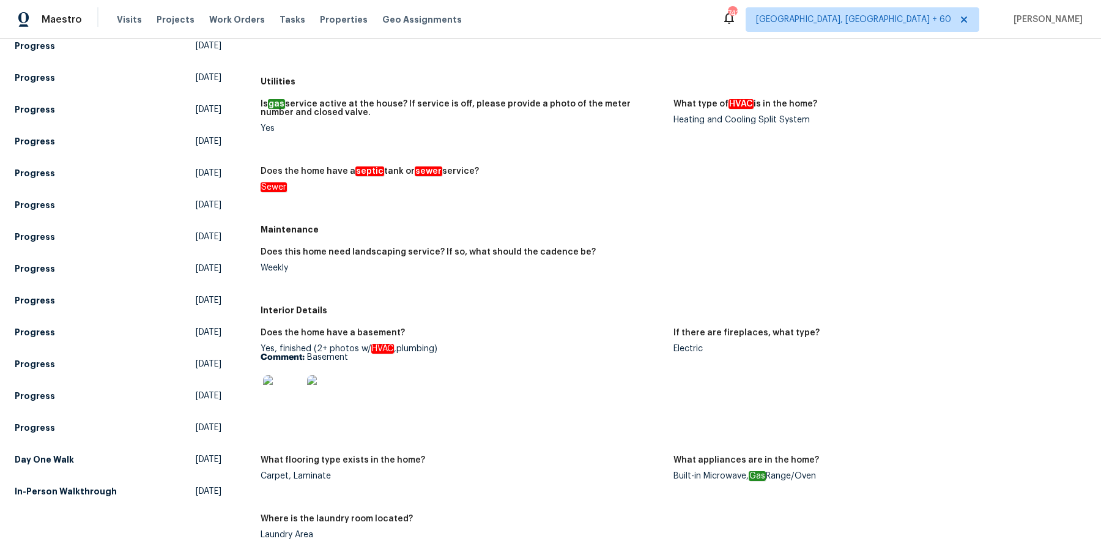
scroll to position [663, 0]
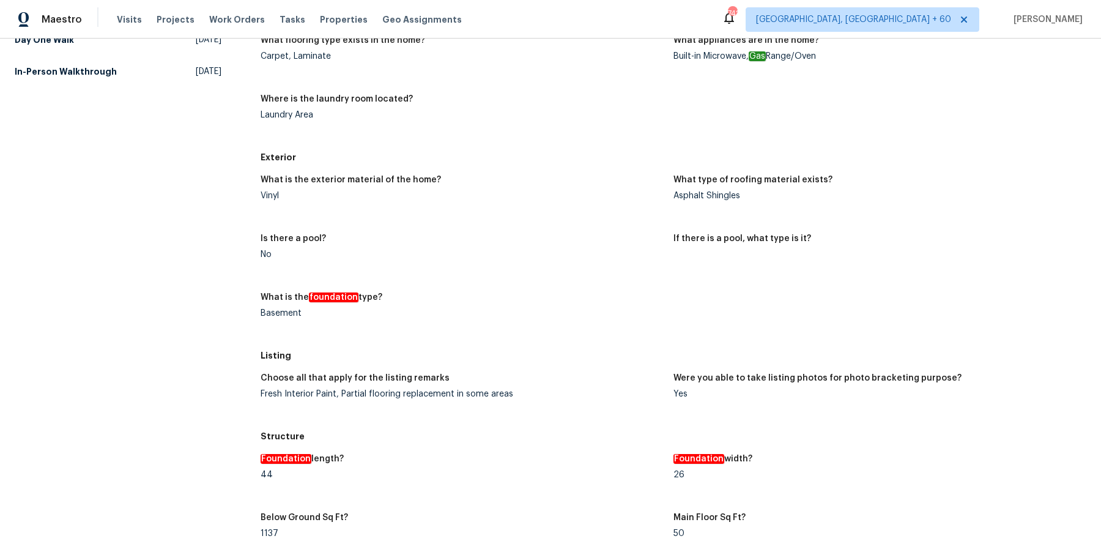
click at [293, 314] on div "Basement" at bounding box center [461, 313] width 403 height 9
copy div "Basement"
